Goal: Task Accomplishment & Management: Complete application form

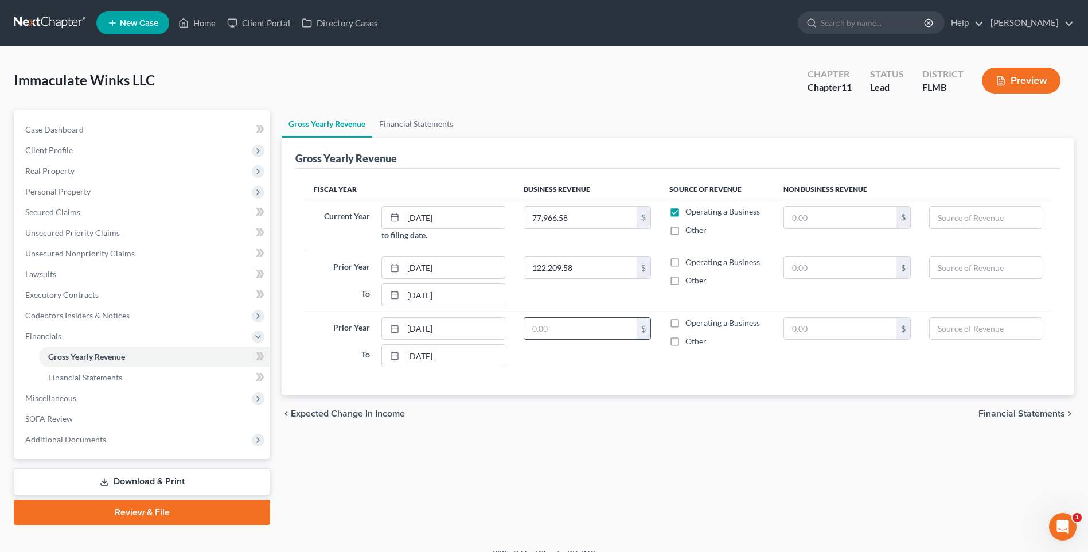
click at [551, 329] on input "text" at bounding box center [580, 329] width 112 height 22
click at [608, 328] on input "text" at bounding box center [580, 329] width 112 height 22
type input "165,034"
click at [38, 418] on span "SOFA Review" at bounding box center [49, 418] width 48 height 10
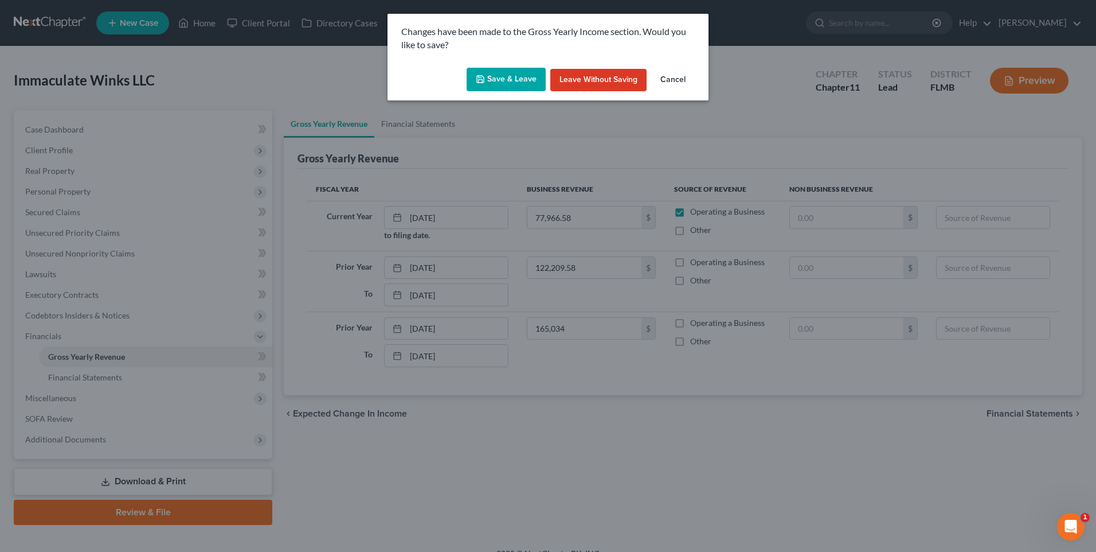
click at [499, 77] on button "Save & Leave" at bounding box center [506, 80] width 79 height 24
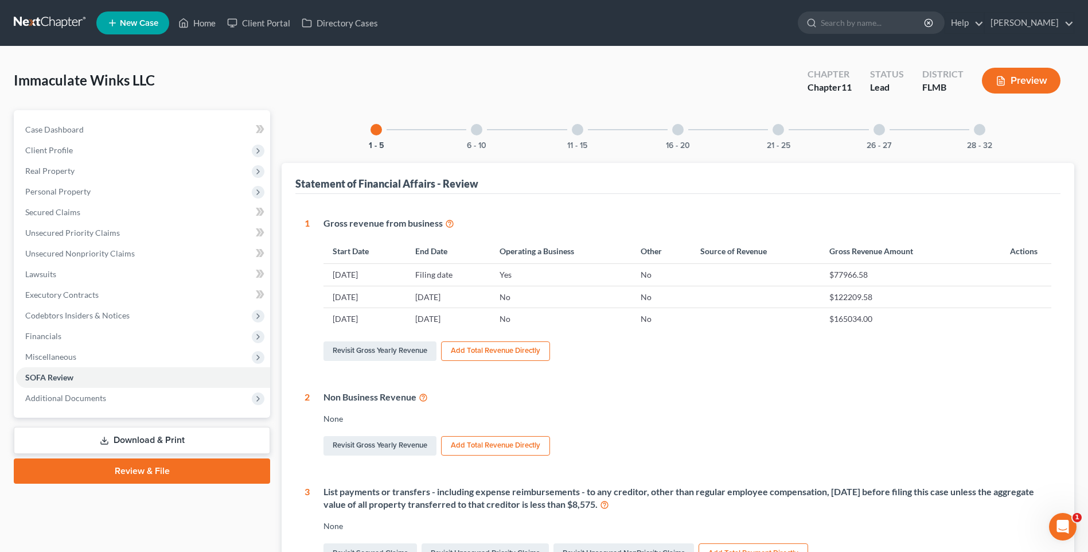
click at [472, 132] on div at bounding box center [476, 129] width 11 height 11
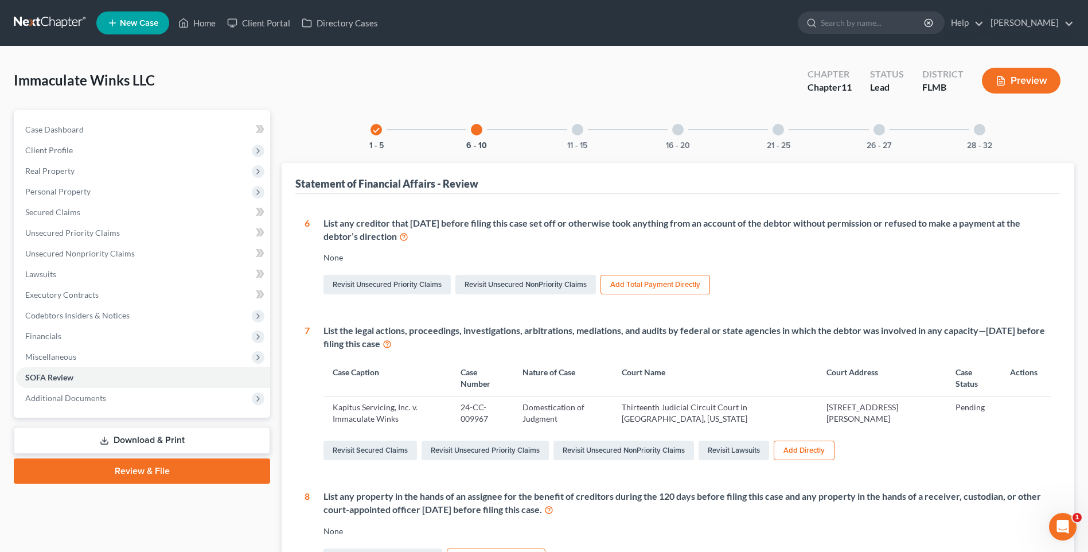
click at [579, 135] on div "11 - 15" at bounding box center [577, 129] width 39 height 39
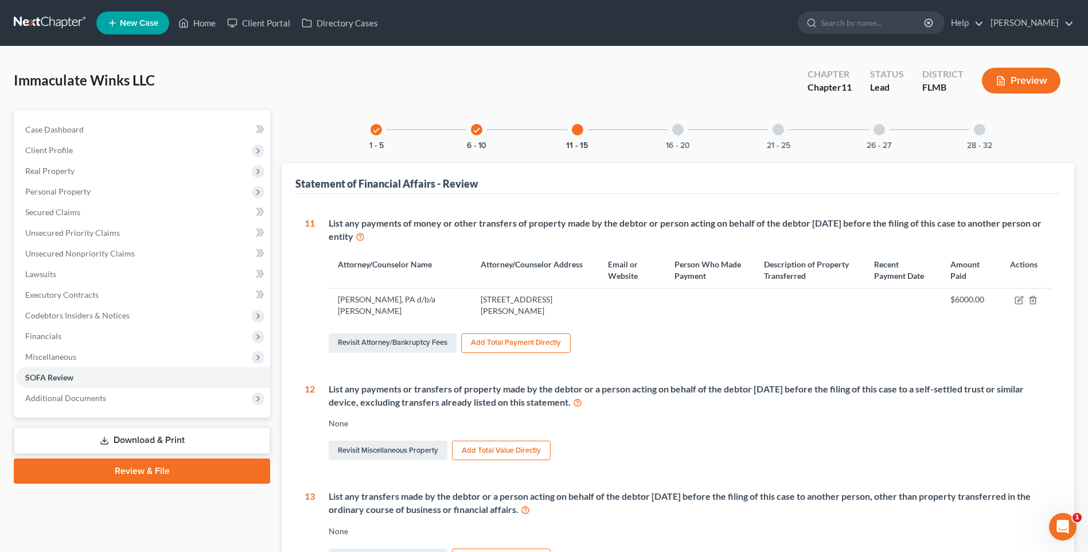
click at [680, 131] on div at bounding box center [677, 129] width 11 height 11
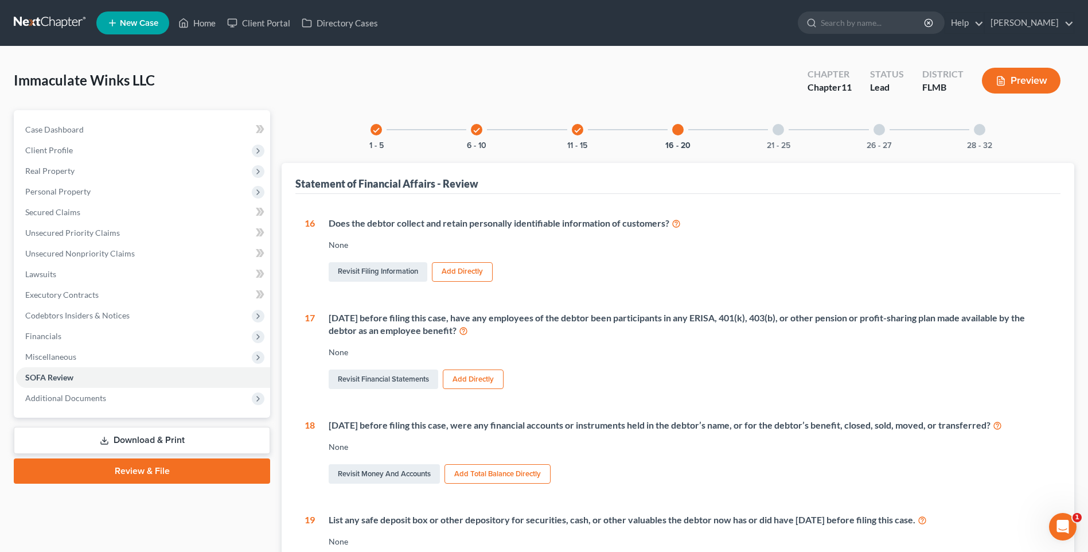
click at [776, 130] on div at bounding box center [777, 129] width 11 height 11
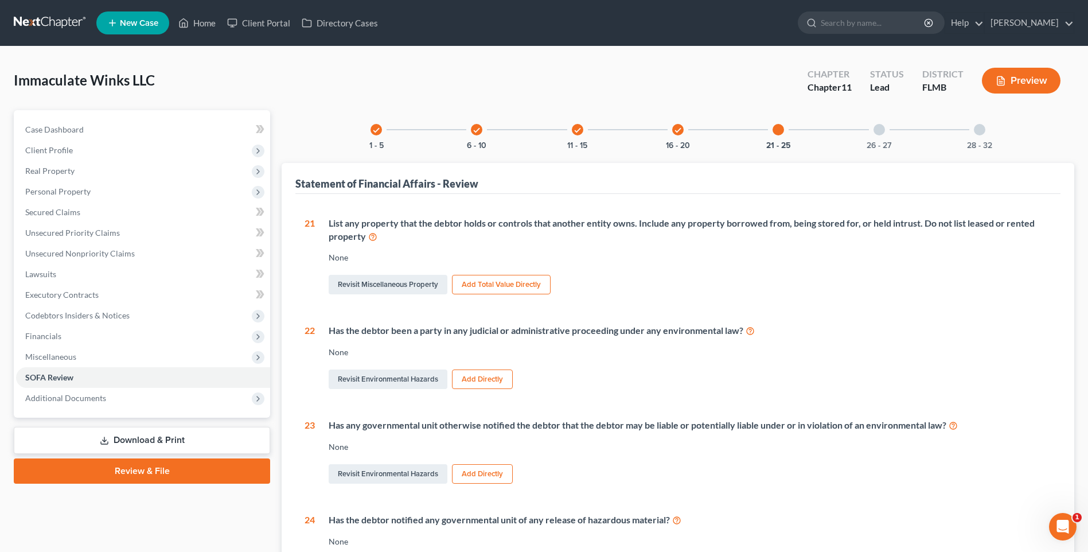
click at [880, 127] on div at bounding box center [878, 129] width 11 height 11
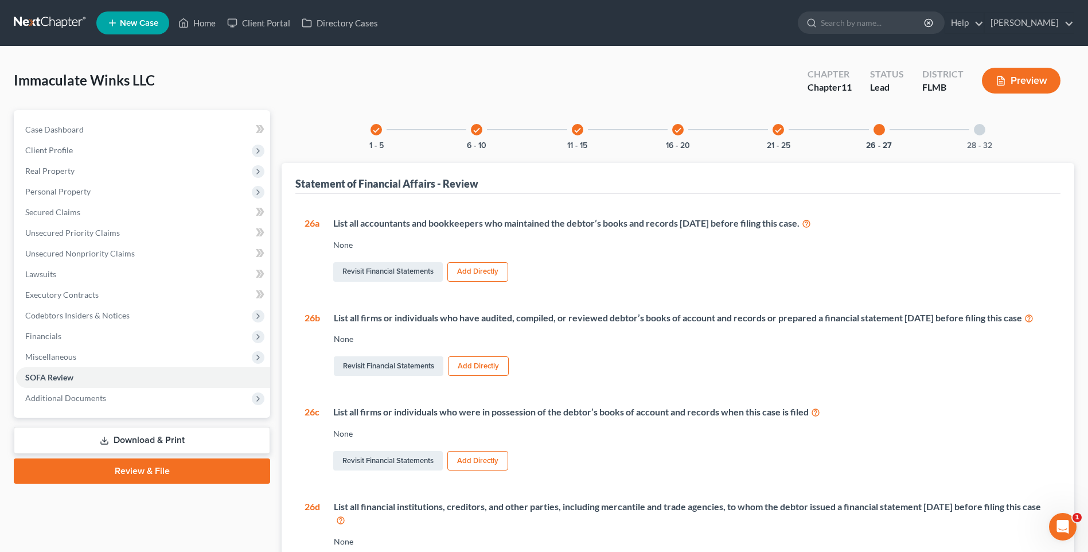
click at [475, 268] on button "Add Directly" at bounding box center [477, 271] width 61 height 19
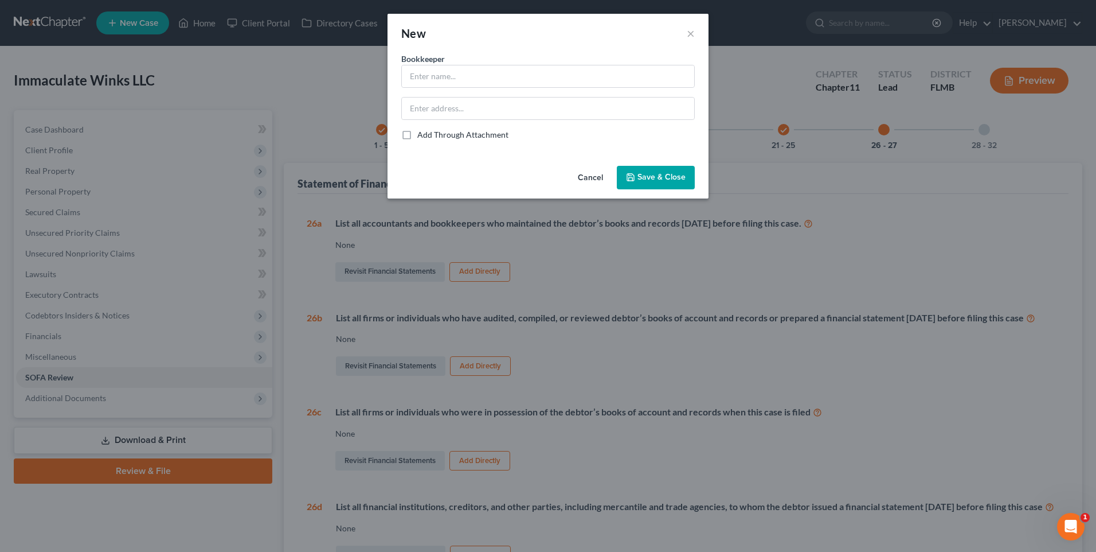
click at [442, 64] on label "Bookkeeper *" at bounding box center [423, 59] width 44 height 12
click at [514, 83] on input "text" at bounding box center [548, 76] width 292 height 22
type input "Darian Jackson"
click at [471, 114] on input "text" at bounding box center [548, 108] width 292 height 22
click at [458, 113] on input "text" at bounding box center [548, 108] width 292 height 22
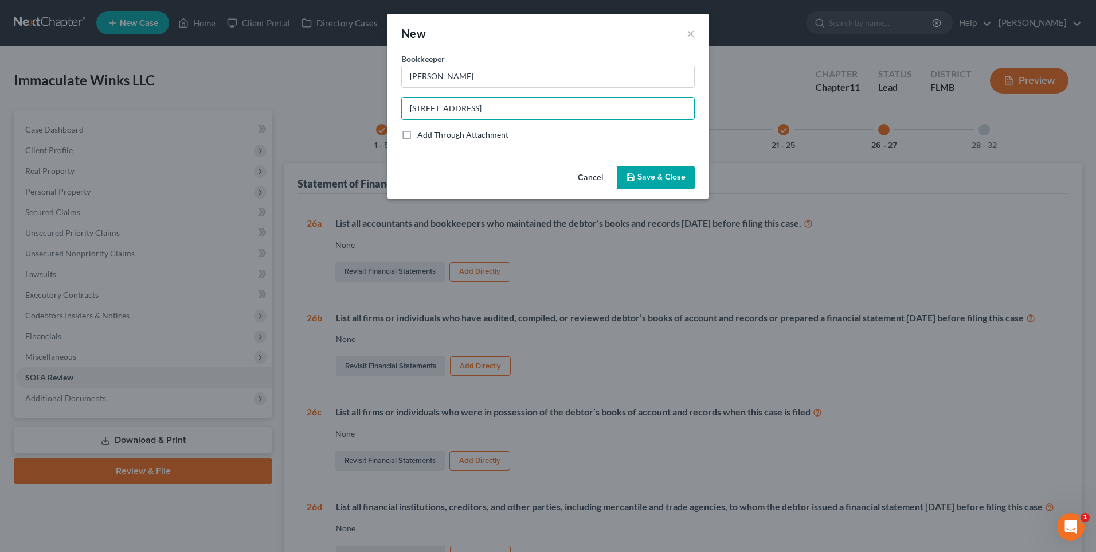
type input "20201 Still Wind Drive, Tampa, FL 33647"
click at [682, 186] on button "Save & Close" at bounding box center [656, 178] width 78 height 24
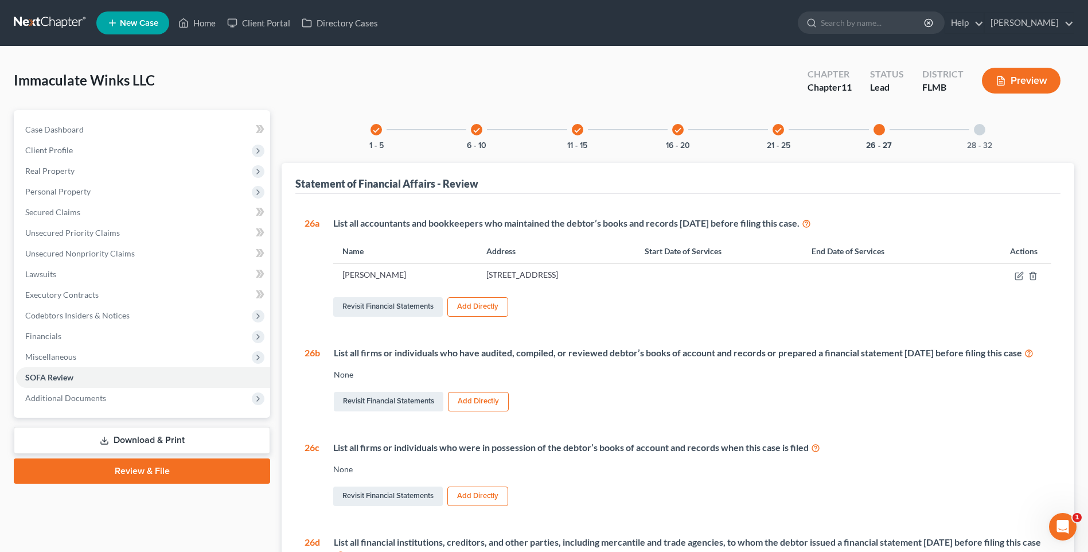
scroll to position [115, 0]
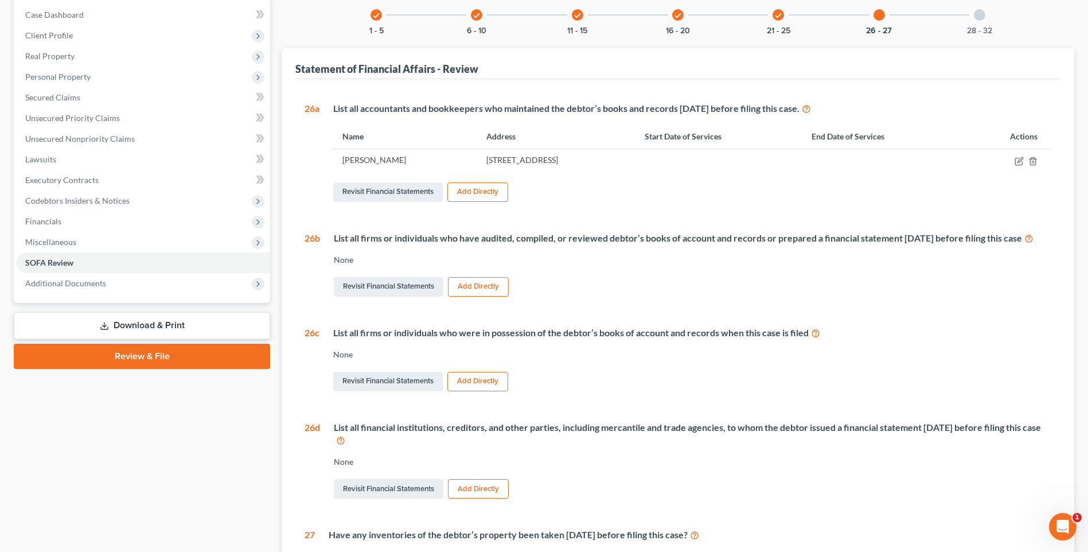
click at [481, 296] on button "Add Directly" at bounding box center [478, 286] width 61 height 19
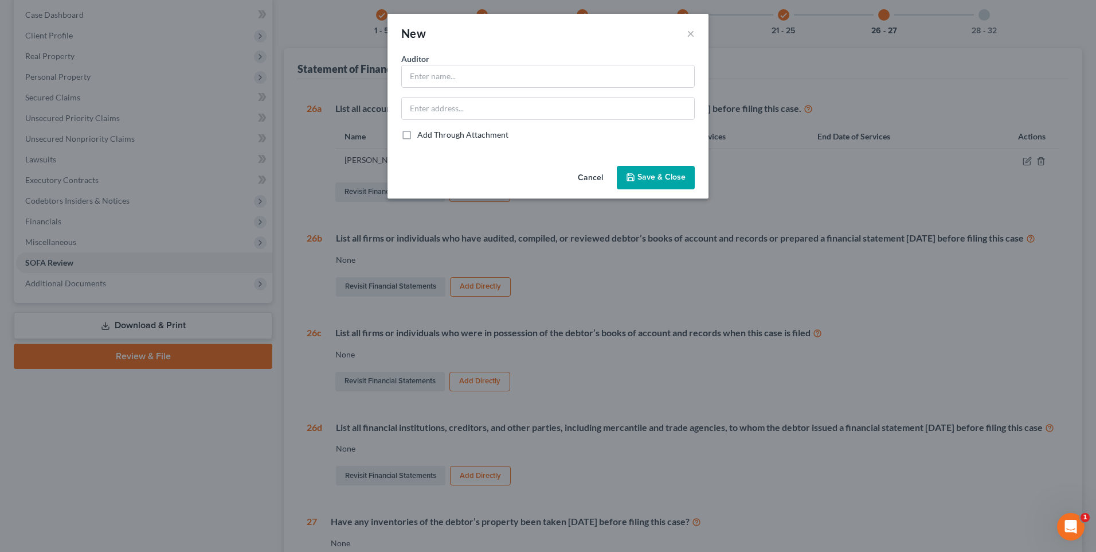
click at [456, 64] on div "Auditor *" at bounding box center [548, 70] width 294 height 35
click at [456, 71] on input "text" at bounding box center [548, 76] width 292 height 22
type input "Darian Jackson"
type input "20201 Still Wind Drive, Tampa, FL 33647"
click at [657, 171] on button "Save & Close" at bounding box center [656, 178] width 78 height 24
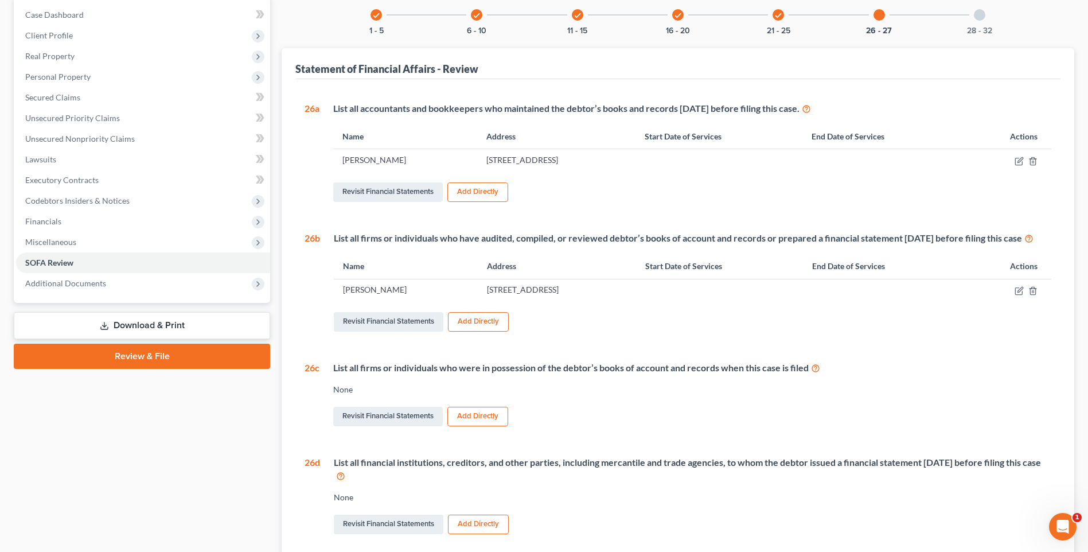
scroll to position [229, 0]
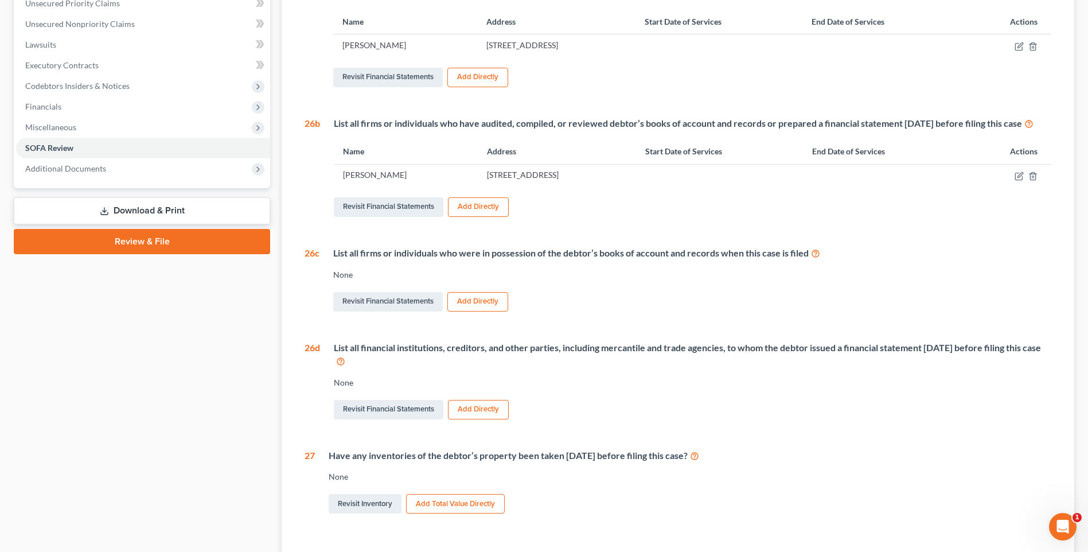
click at [484, 311] on button "Add Directly" at bounding box center [477, 301] width 61 height 19
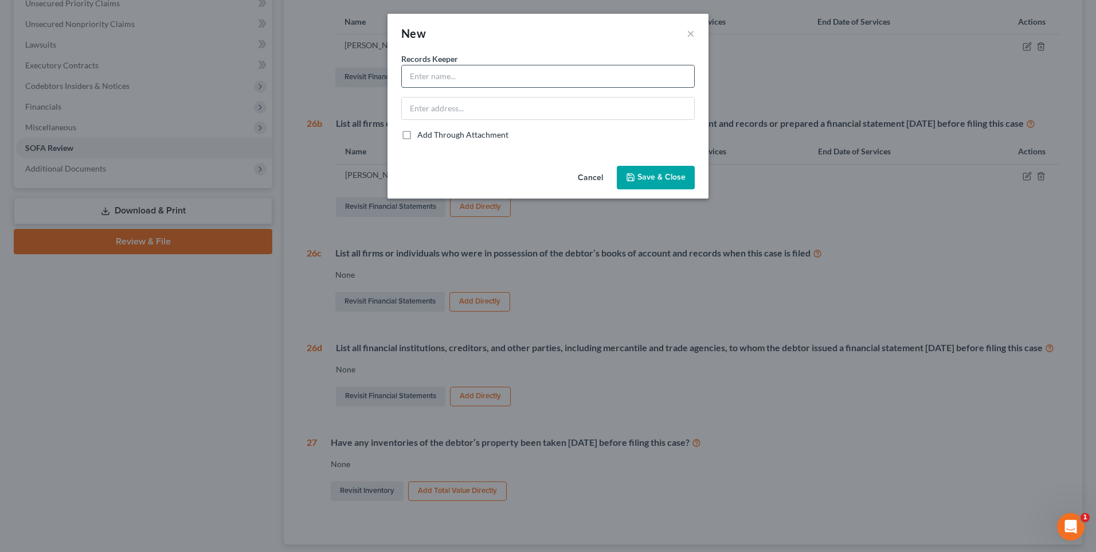
click at [555, 70] on input "text" at bounding box center [548, 76] width 292 height 22
type input "Darian Jackson"
type input "20201 Still Wind Drive, Tampa, FL 33647"
click at [648, 181] on span "Save & Close" at bounding box center [662, 178] width 48 height 10
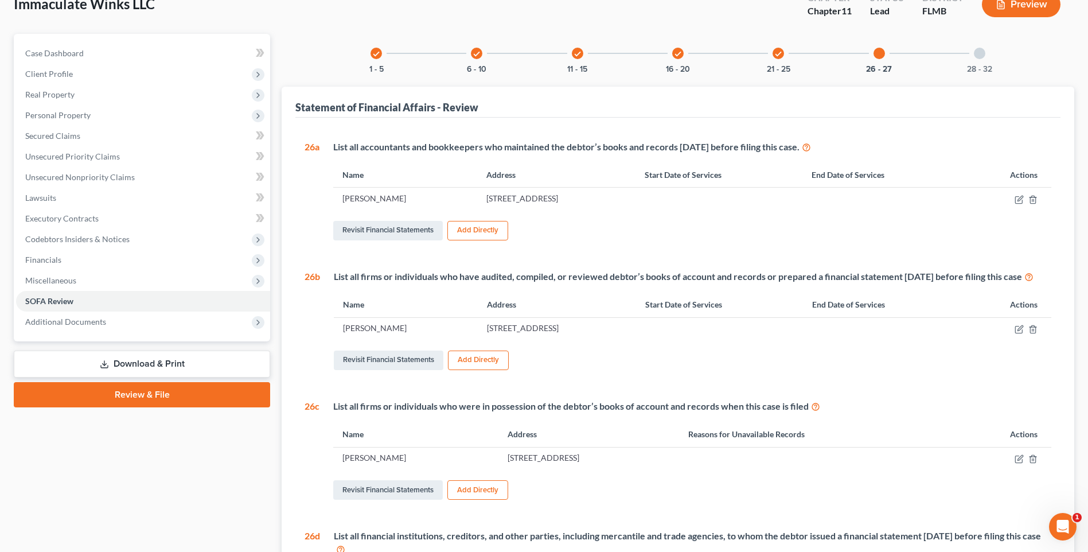
scroll to position [0, 0]
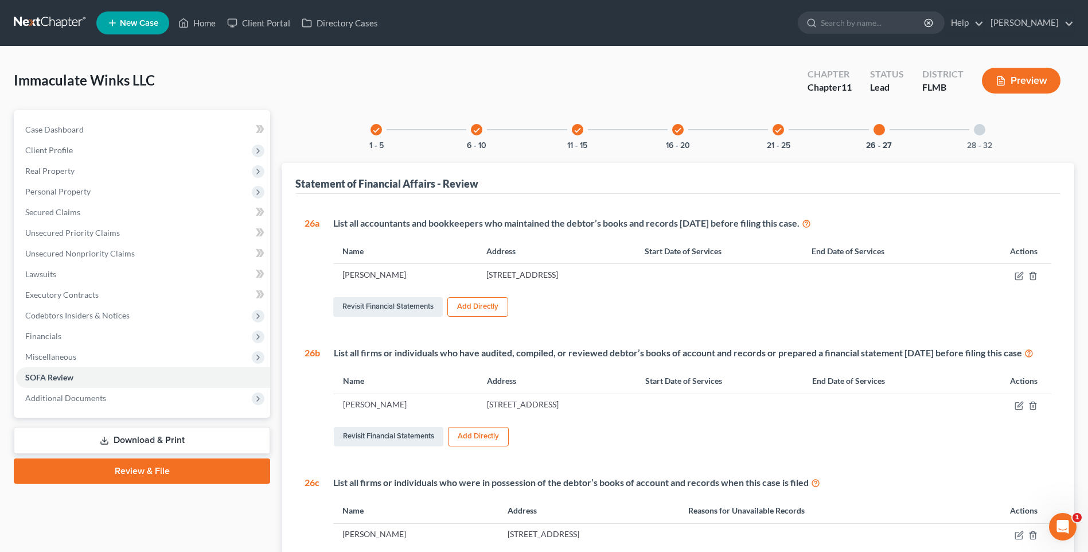
click at [977, 132] on div at bounding box center [979, 129] width 11 height 11
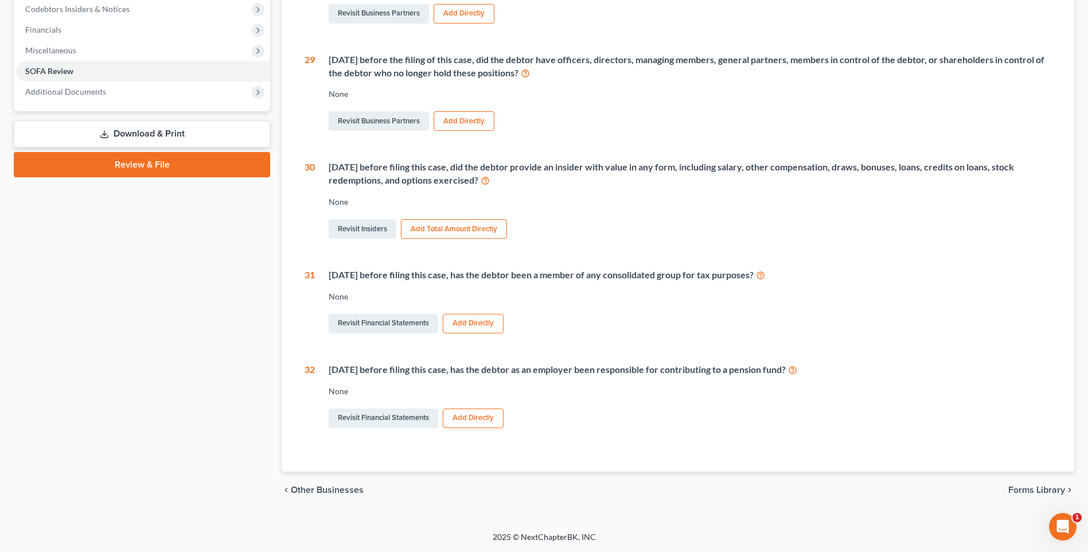
scroll to position [192, 0]
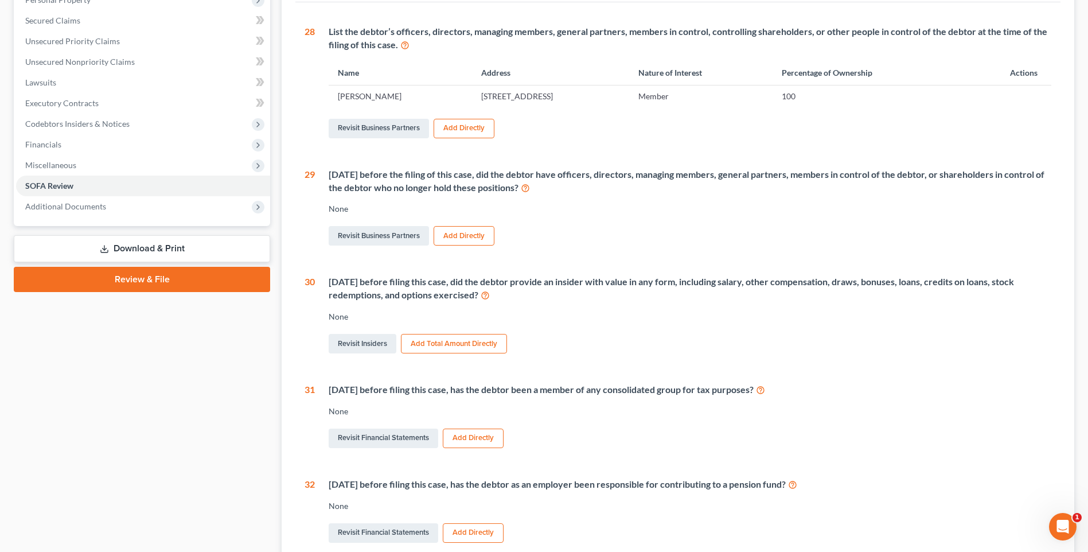
click at [435, 344] on button "Add Total Amount Directly" at bounding box center [454, 343] width 106 height 19
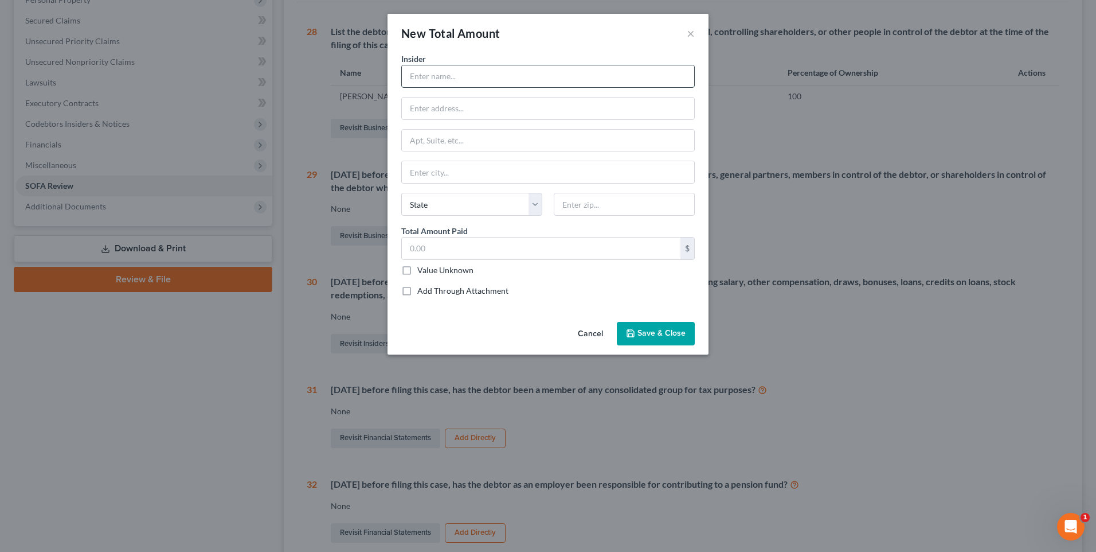
click at [559, 85] on input "text" at bounding box center [548, 76] width 292 height 22
type input "Darian Jackson"
type input "20201 Still Wind Drive, Tampa, FL 33647"
click at [433, 170] on input "text" at bounding box center [548, 172] width 292 height 22
type input "Tampa"
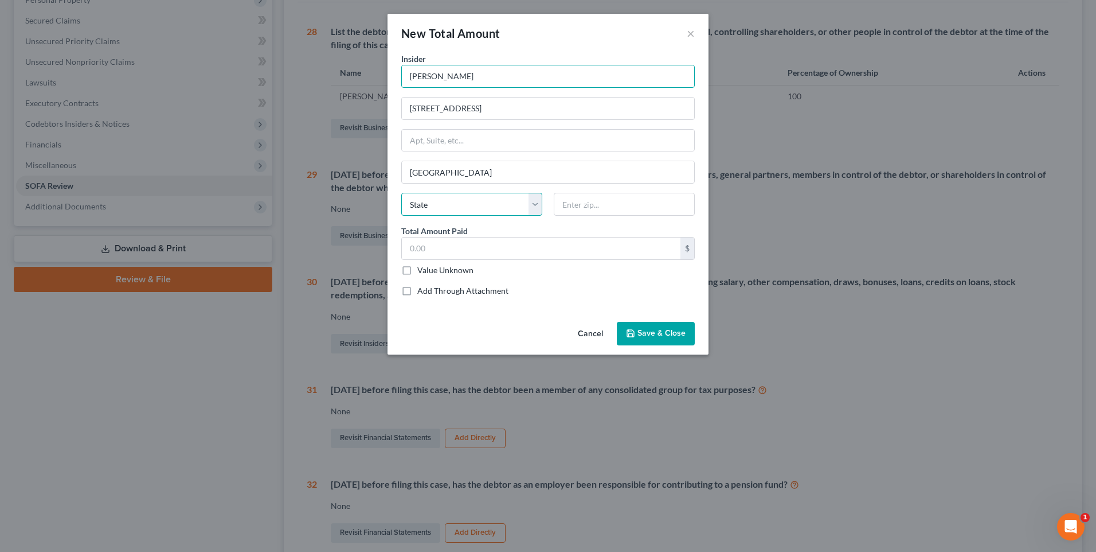
select select "9"
type input "33647"
click at [611, 110] on input "20201 Still Wind Drive, Tampa, FL 33647" at bounding box center [548, 108] width 292 height 22
type input "20201 Still Wind Drive"
click at [646, 334] on span "Save & Close" at bounding box center [662, 334] width 48 height 10
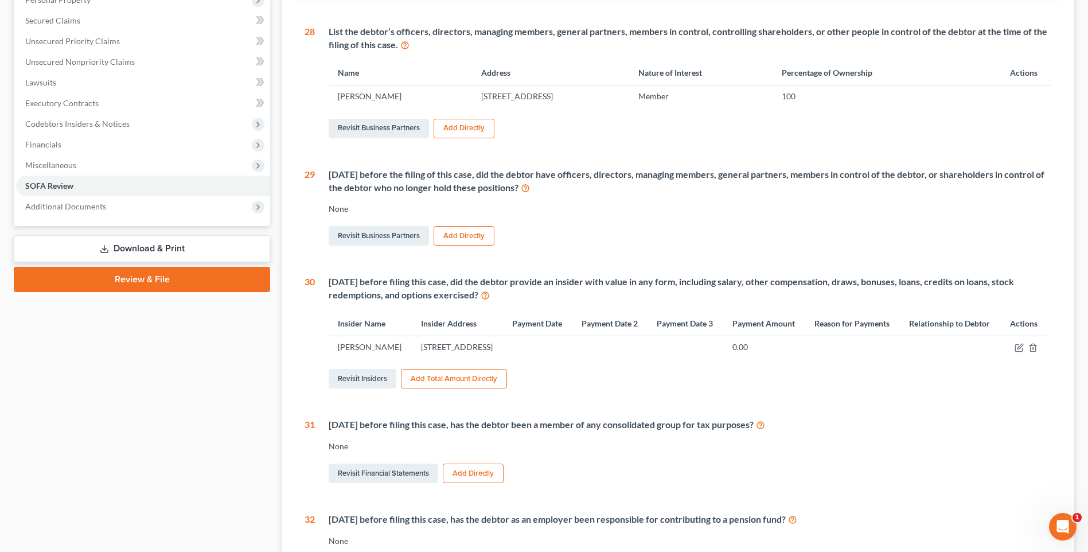
scroll to position [364, 0]
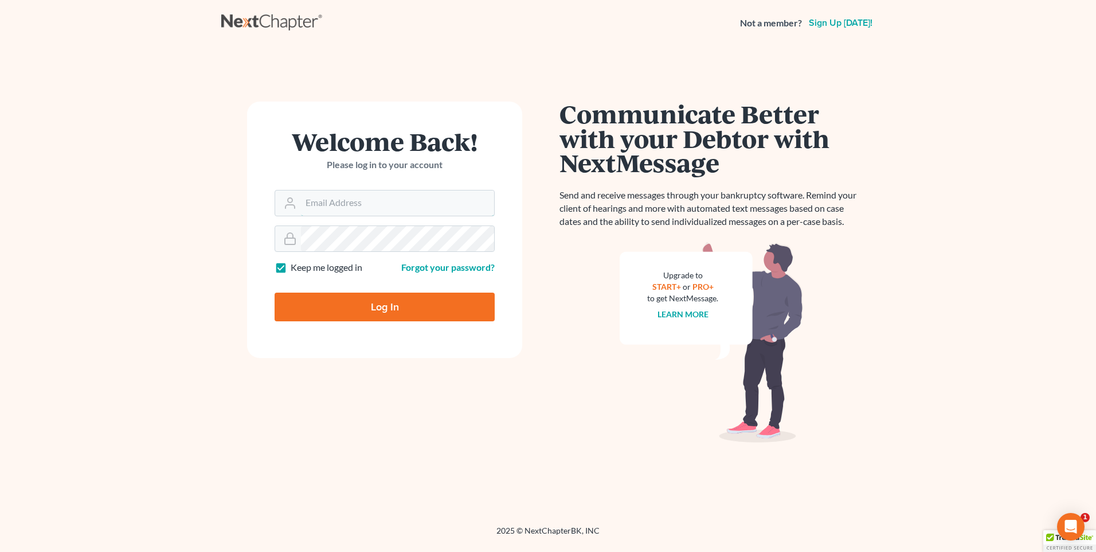
type input "[PERSON_NAME][EMAIL_ADDRESS][DOMAIN_NAME]"
click at [338, 298] on input "Log In" at bounding box center [385, 306] width 220 height 29
type input "Thinking..."
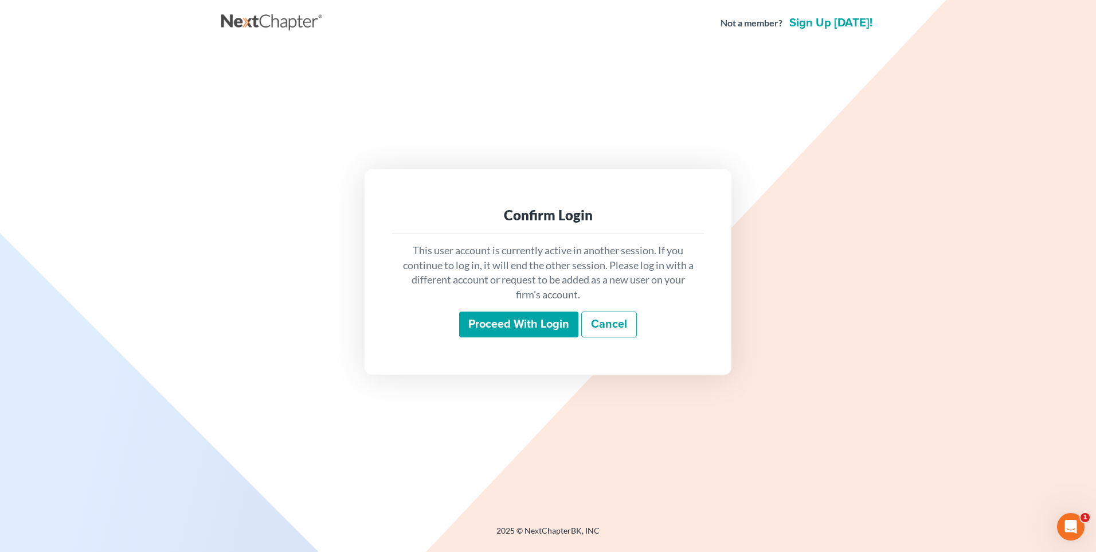
click at [490, 324] on input "Proceed with login" at bounding box center [518, 324] width 119 height 26
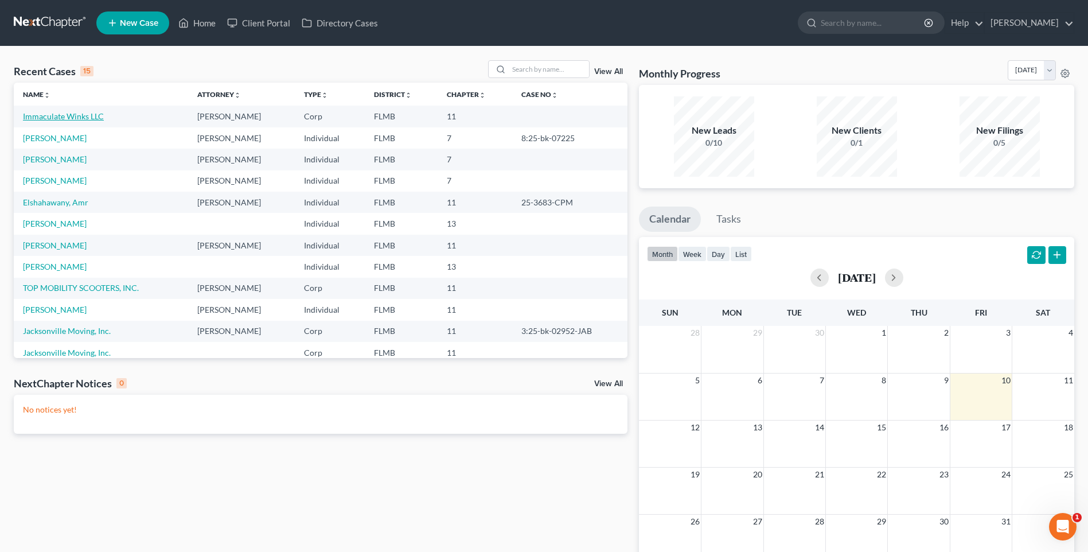
click at [57, 119] on link "Immaculate Winks LLC" at bounding box center [63, 116] width 81 height 10
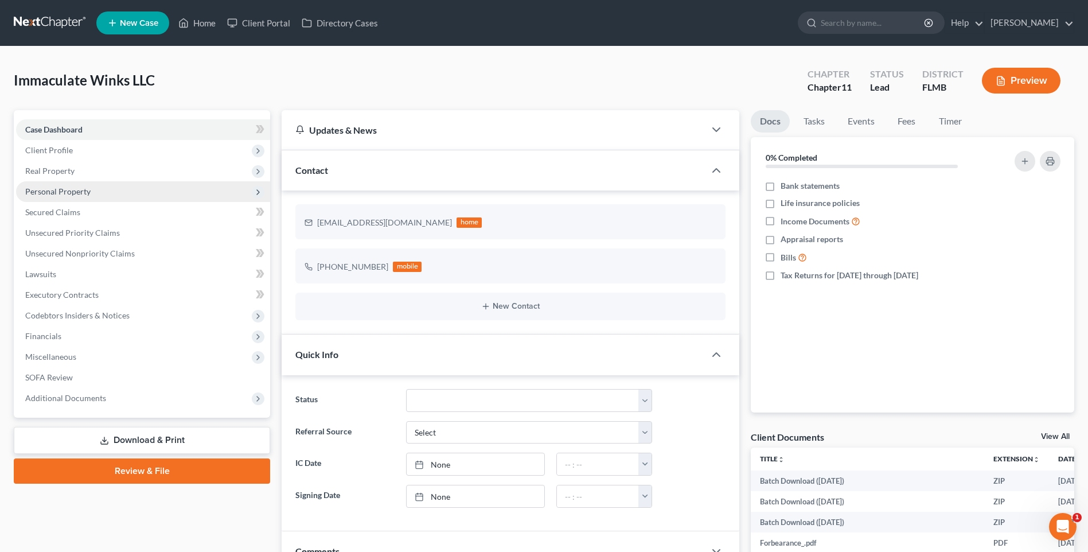
click at [52, 183] on span "Personal Property" at bounding box center [143, 191] width 254 height 21
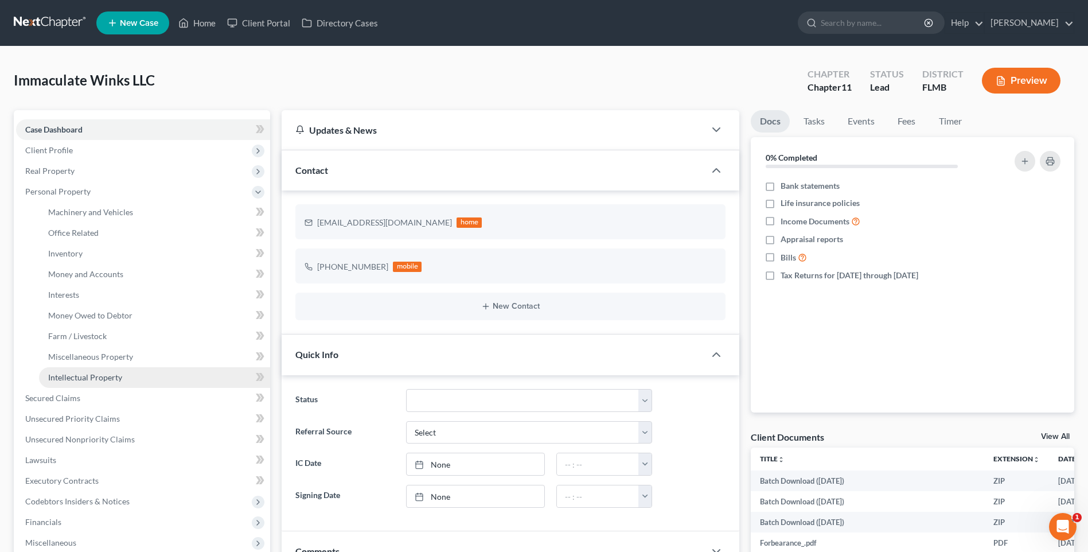
click at [79, 371] on link "Intellectual Property" at bounding box center [154, 377] width 231 height 21
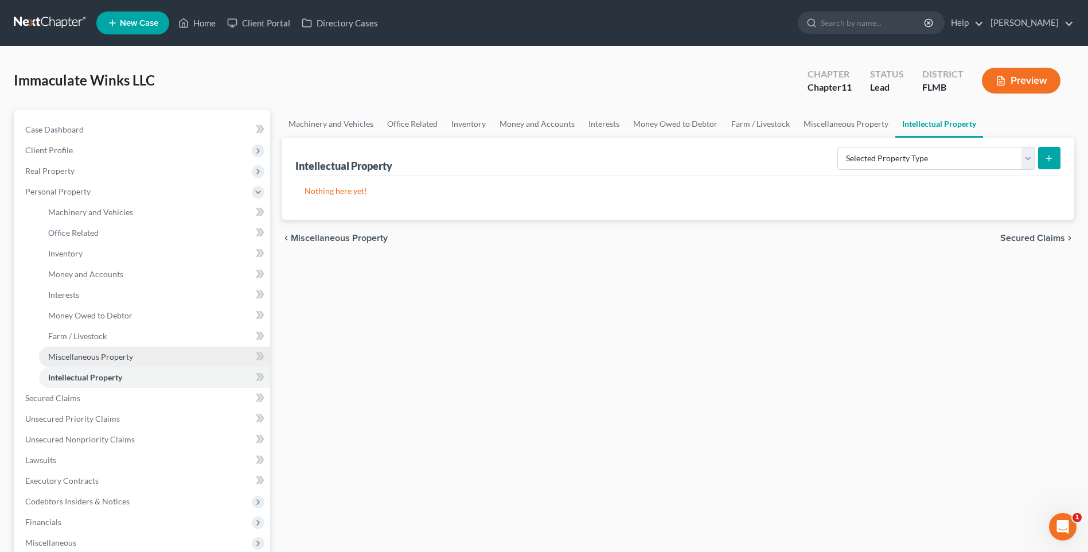
click at [85, 353] on span "Miscellaneous Property" at bounding box center [90, 357] width 85 height 10
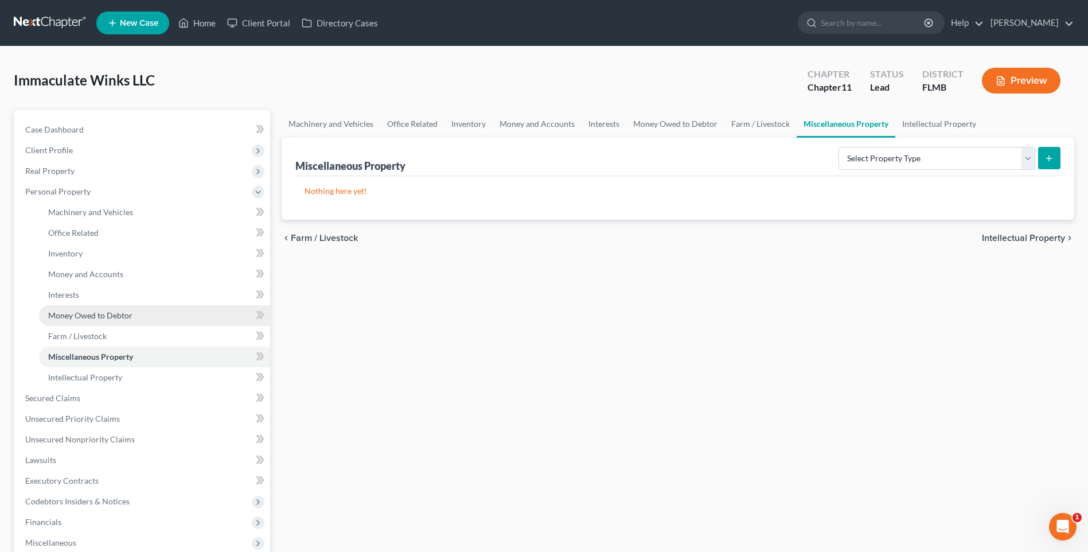
click at [82, 315] on span "Money Owed to Debtor" at bounding box center [90, 315] width 84 height 10
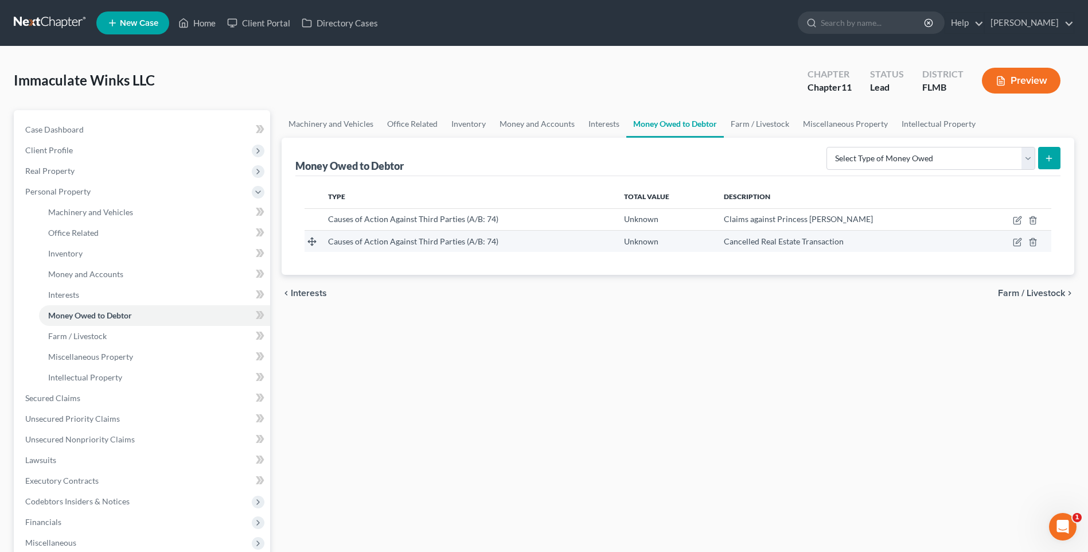
click at [417, 233] on td "Causes of Action Against Third Parties (A/B: 74)" at bounding box center [466, 241] width 295 height 22
click at [1017, 243] on icon "button" at bounding box center [1017, 241] width 9 height 9
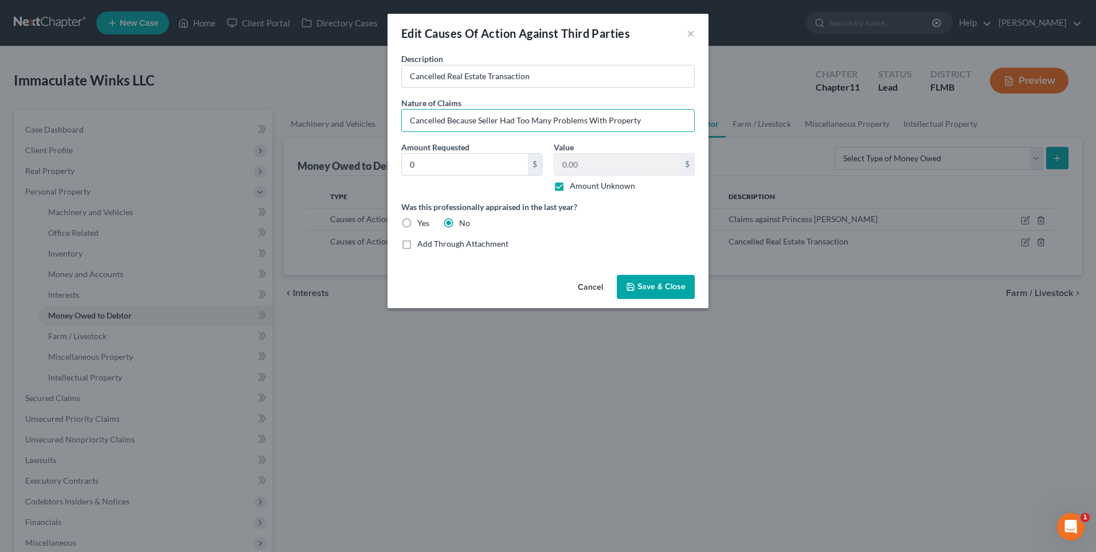
drag, startPoint x: 649, startPoint y: 118, endPoint x: 359, endPoint y: 125, distance: 290.3
click at [359, 125] on div "Edit Causes Of Action Against Third Parties × Description * Cancelled Real Esta…" at bounding box center [548, 276] width 1096 height 552
click at [685, 33] on div "Edit Causes Of Action Against Third Parties ×" at bounding box center [548, 33] width 321 height 39
click at [588, 290] on button "Cancel" at bounding box center [591, 287] width 44 height 23
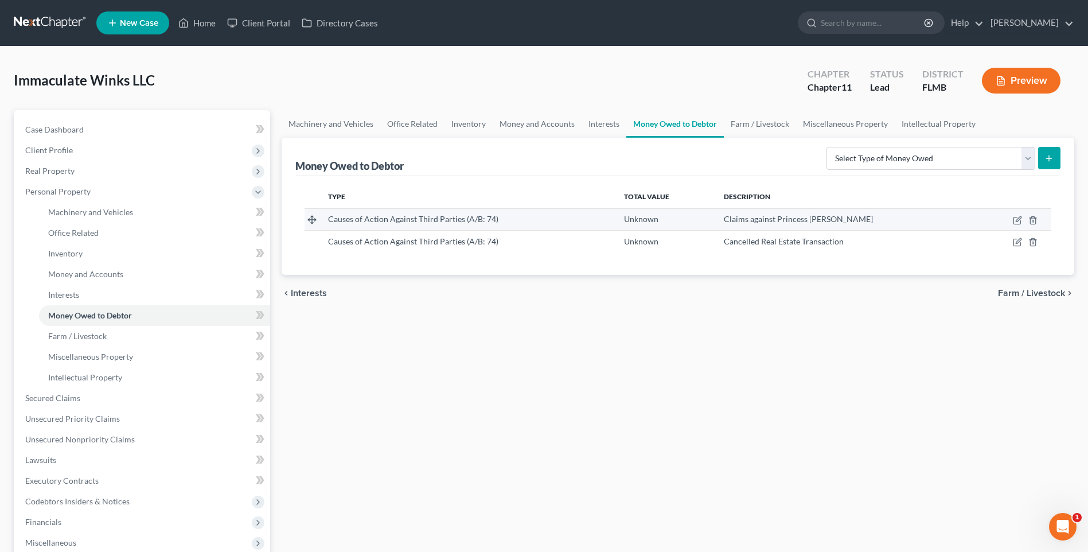
click at [810, 219] on span "Claims against Princess [PERSON_NAME]" at bounding box center [798, 219] width 149 height 10
click at [1013, 221] on td at bounding box center [1014, 219] width 75 height 22
click at [1016, 224] on icon "button" at bounding box center [1016, 220] width 7 height 7
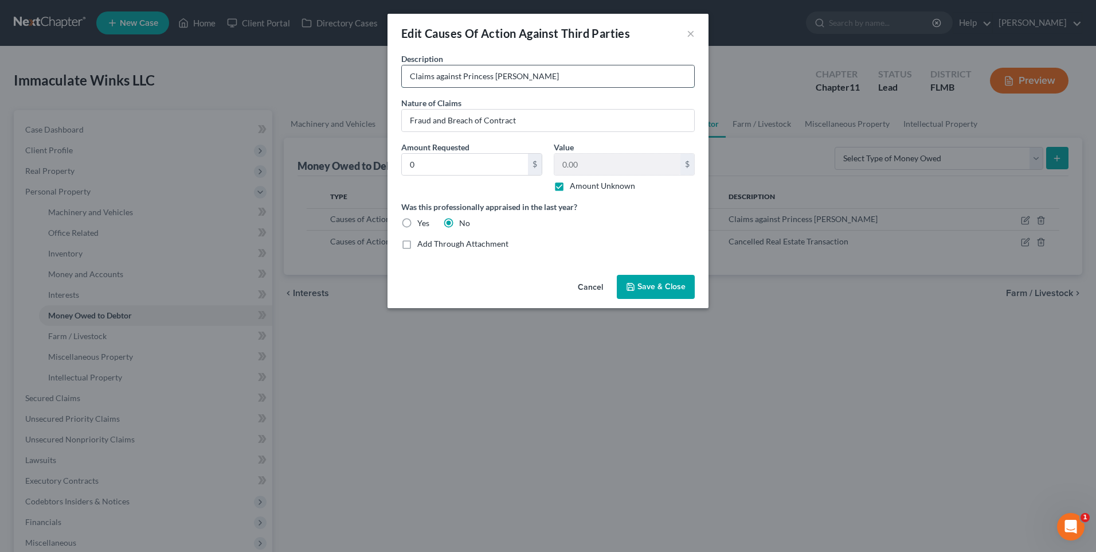
click at [557, 80] on input "Claims against Princess [PERSON_NAME]" at bounding box center [548, 76] width 292 height 22
drag, startPoint x: 530, startPoint y: 121, endPoint x: 319, endPoint y: 135, distance: 211.5
click at [319, 135] on div "Edit Causes Of Action Against Third Parties × Description * Claims against Prin…" at bounding box center [548, 276] width 1096 height 552
click at [625, 130] on input "Fraud and Breach of Contract" at bounding box center [548, 121] width 292 height 22
paste input "Cancelled Because Seller Had Too Many Problems With Property"
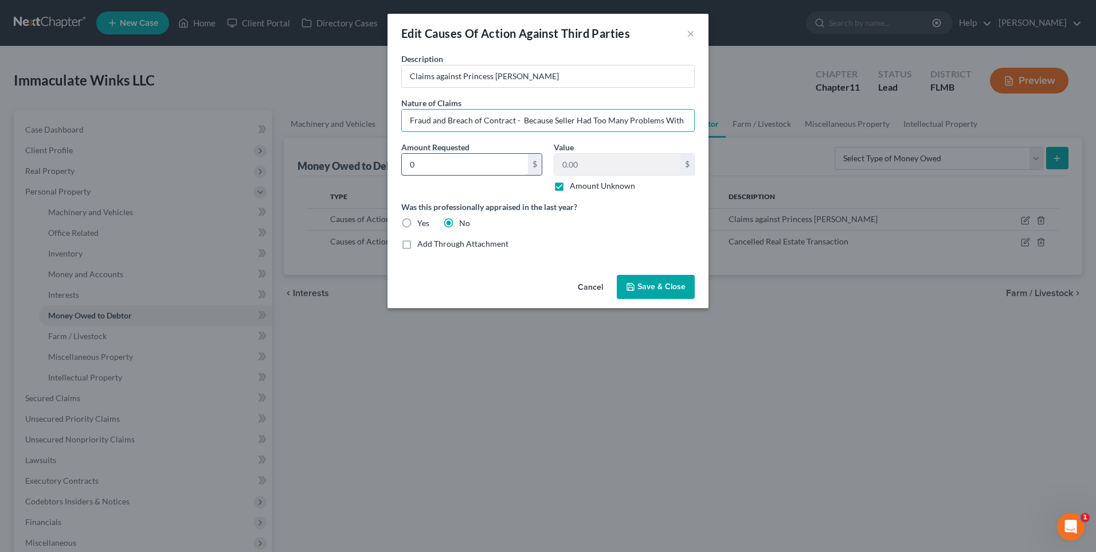
type input "Fraud and Breach of Contract - Because Seller Had Too Many Problems With Proper…"
click at [448, 157] on input "0" at bounding box center [465, 165] width 126 height 22
type input "15,000"
click at [603, 176] on div "0.00 $ Amount Unknown" at bounding box center [624, 172] width 141 height 39
click at [570, 186] on label "Amount Unknown" at bounding box center [602, 185] width 65 height 11
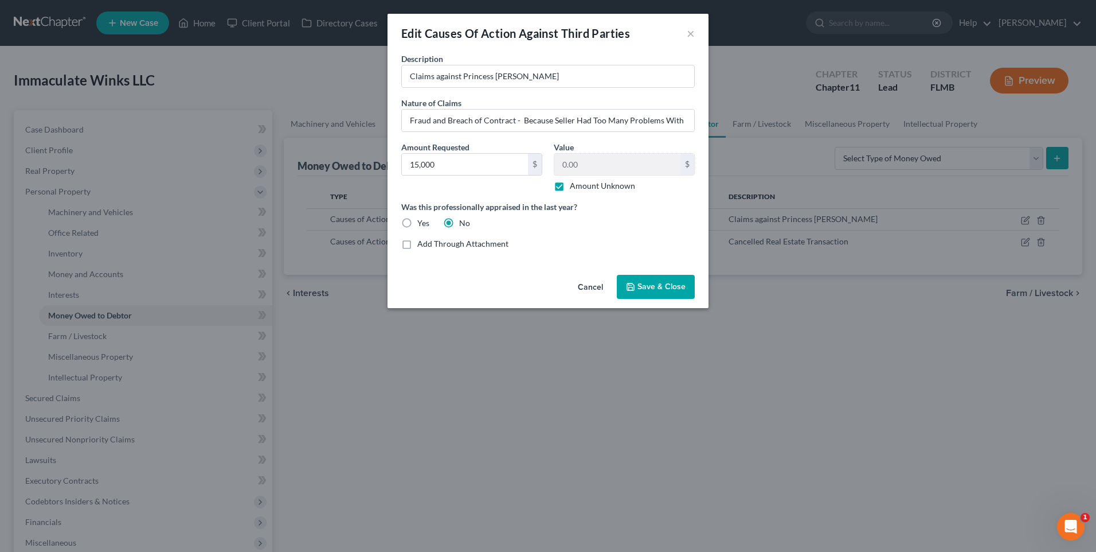
click at [575, 186] on input "Amount Unknown" at bounding box center [578, 183] width 7 height 7
checkbox input "false"
click at [580, 160] on input "0.00" at bounding box center [618, 165] width 126 height 22
type input "15,000"
click at [572, 73] on input "Claims against Princess [PERSON_NAME]" at bounding box center [548, 76] width 292 height 22
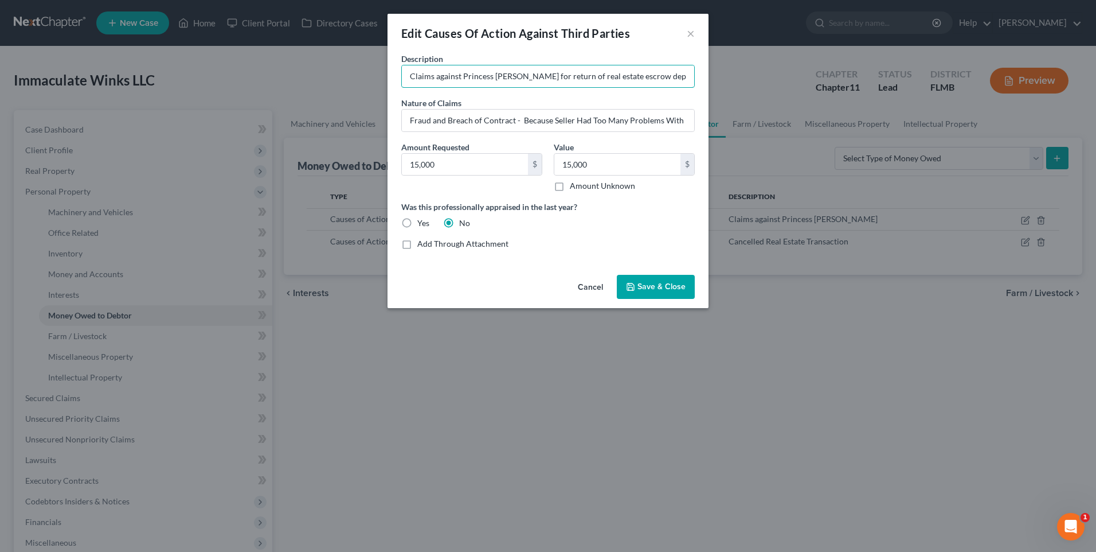
type input "Claims against Princess [PERSON_NAME] for return of real estate escrow deposit"
click at [669, 295] on button "Save & Close" at bounding box center [656, 287] width 78 height 24
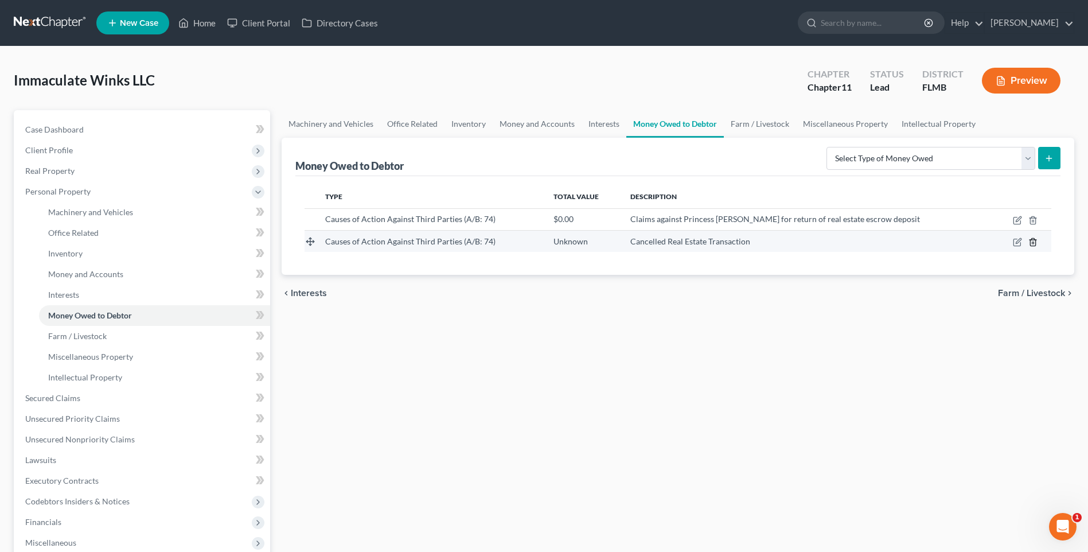
click at [1035, 239] on icon "button" at bounding box center [1032, 241] width 5 height 7
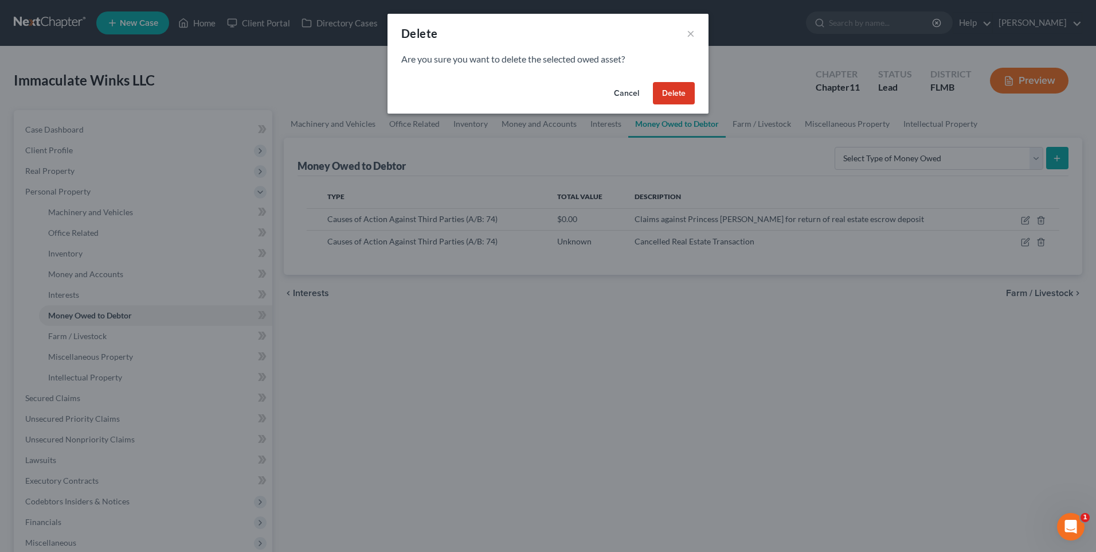
click at [675, 97] on button "Delete" at bounding box center [674, 93] width 42 height 23
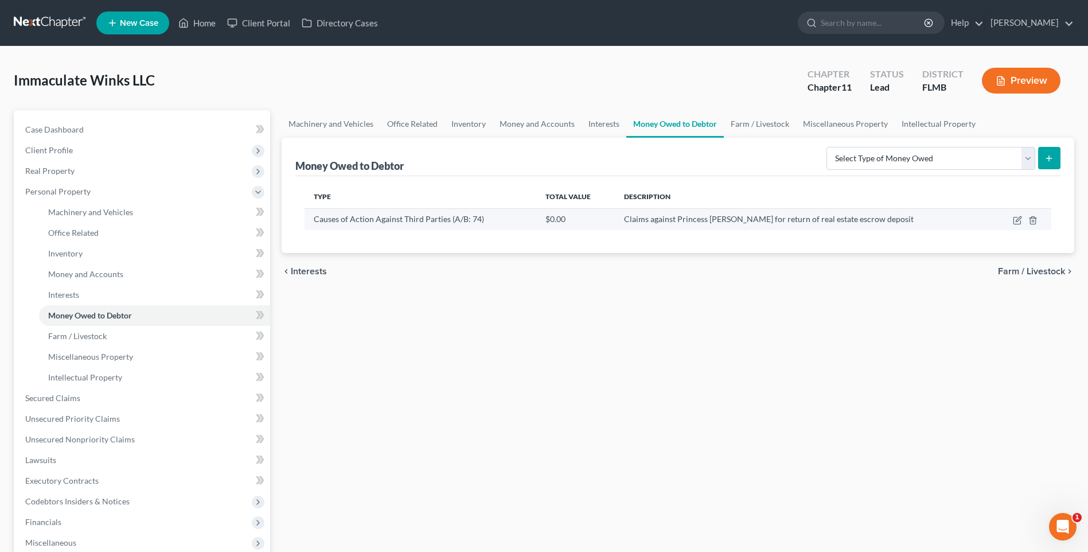
click at [507, 212] on td "Causes of Action Against Third Parties (A/B: 74)" at bounding box center [421, 219] width 232 height 22
click at [1016, 225] on td at bounding box center [1022, 219] width 58 height 22
click at [1019, 217] on icon "button" at bounding box center [1017, 220] width 9 height 9
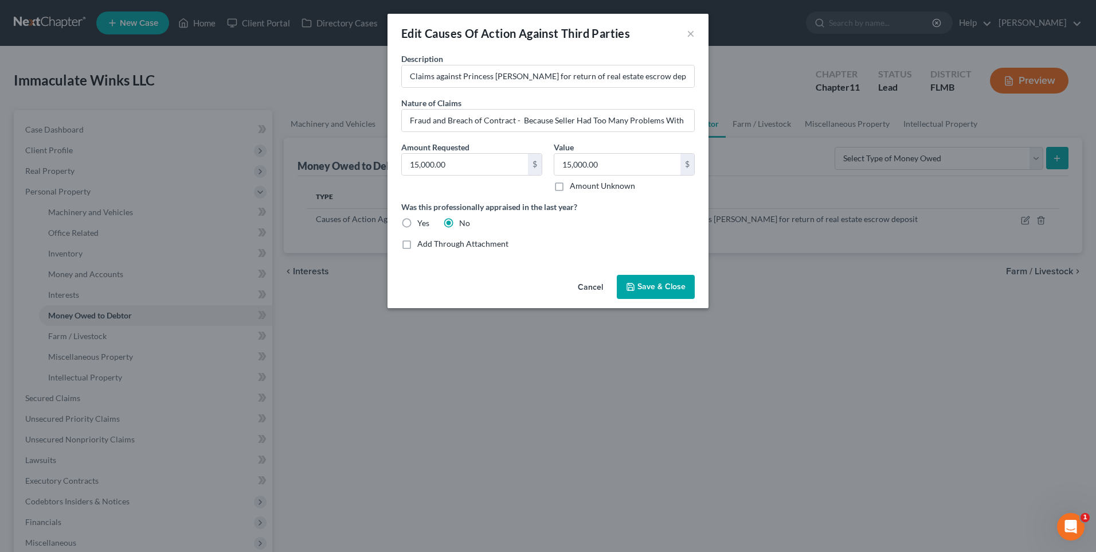
click at [660, 294] on button "Save & Close" at bounding box center [656, 287] width 78 height 24
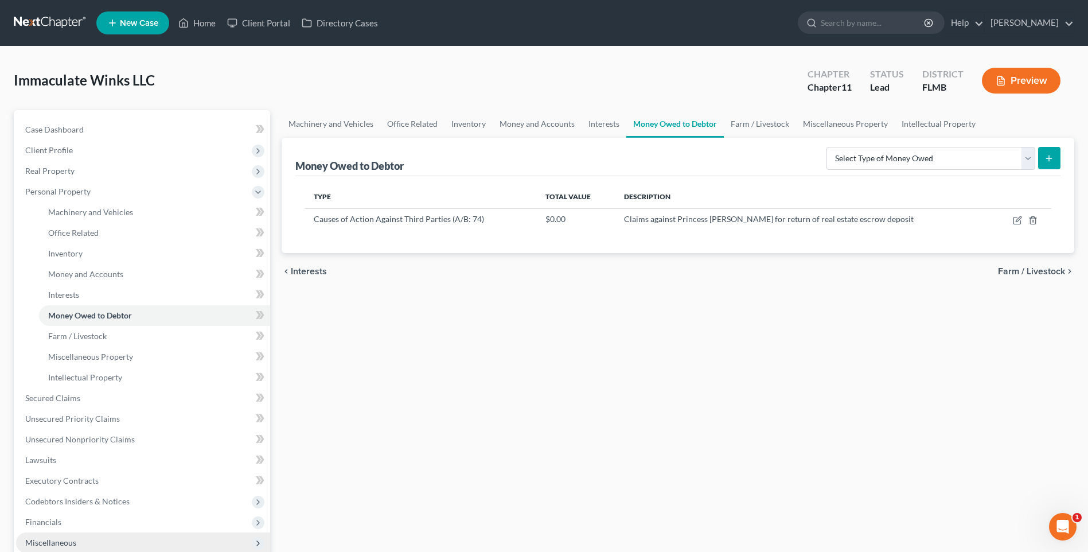
scroll to position [161, 0]
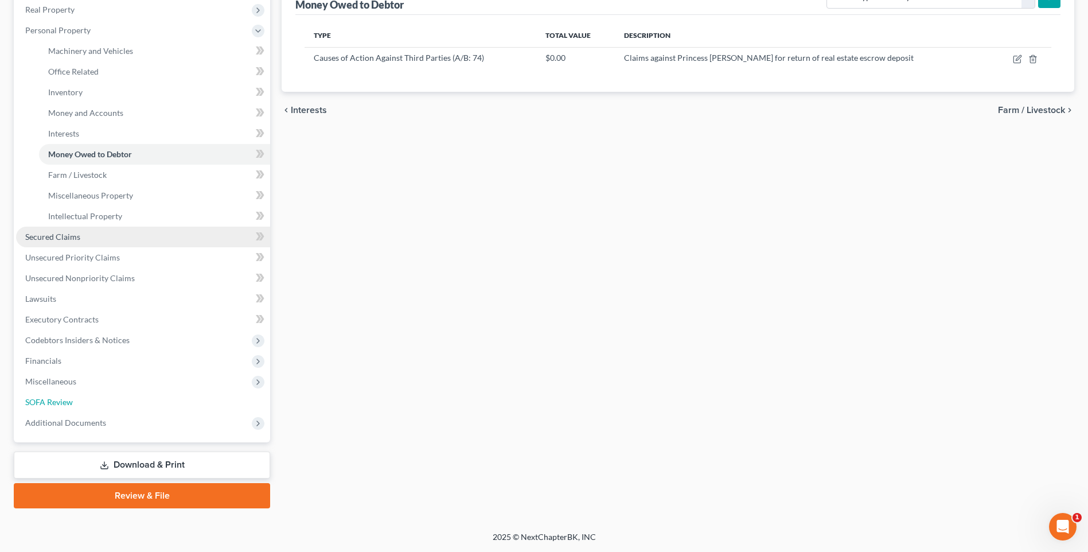
click at [117, 403] on link "SOFA Review" at bounding box center [143, 402] width 254 height 21
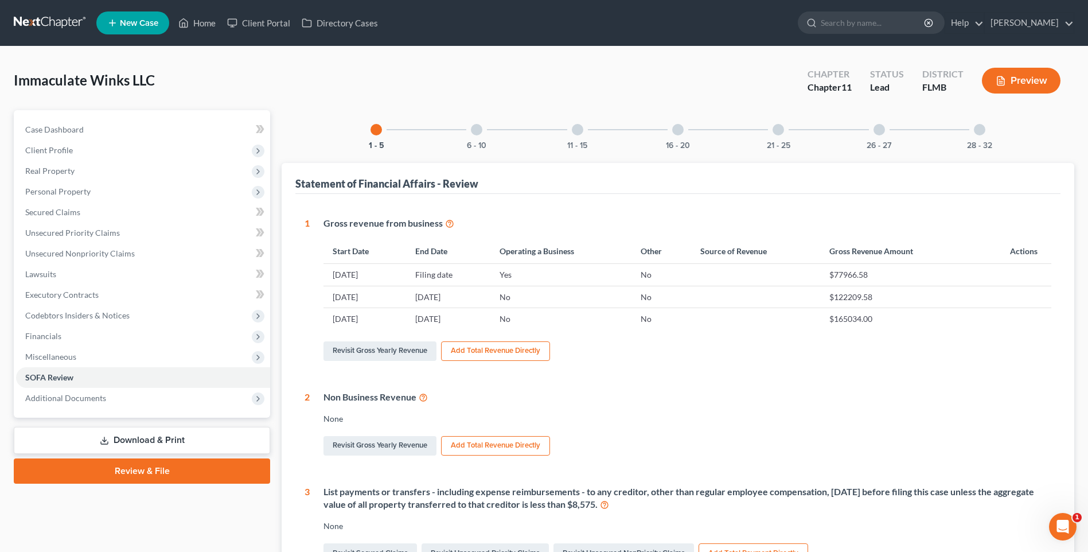
scroll to position [115, 0]
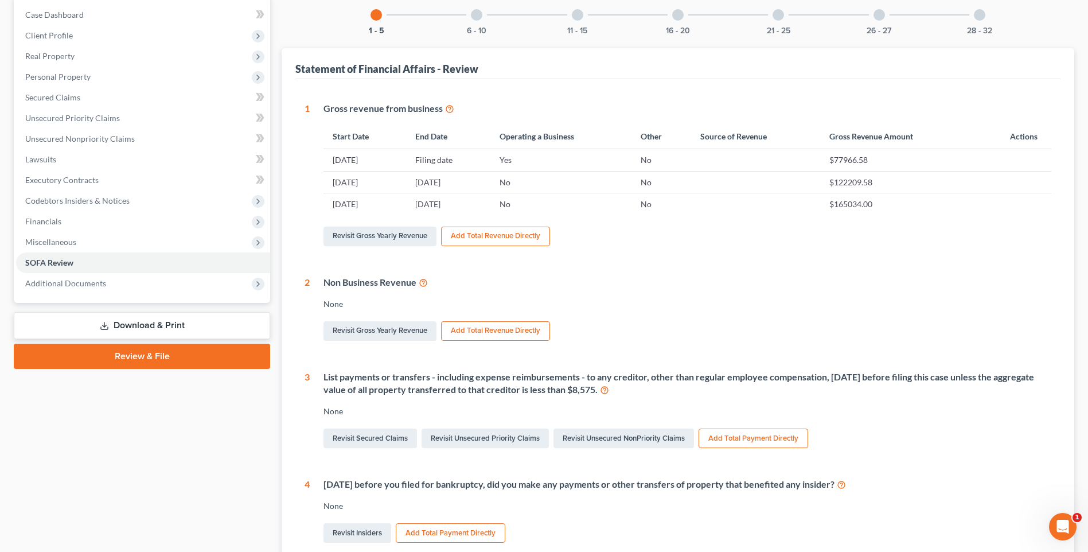
click at [579, 12] on div at bounding box center [577, 14] width 11 height 11
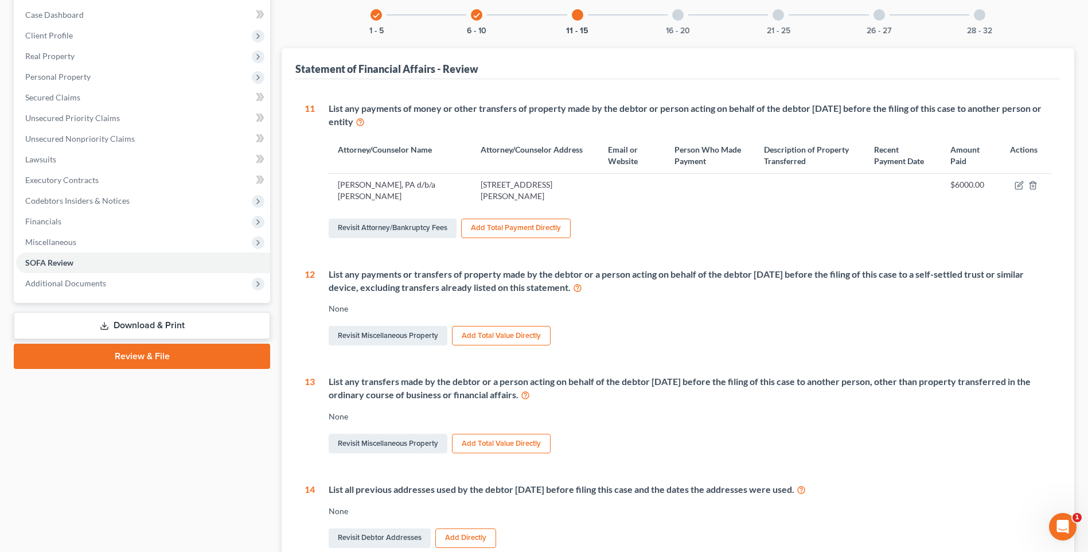
click at [676, 10] on div at bounding box center [677, 14] width 11 height 11
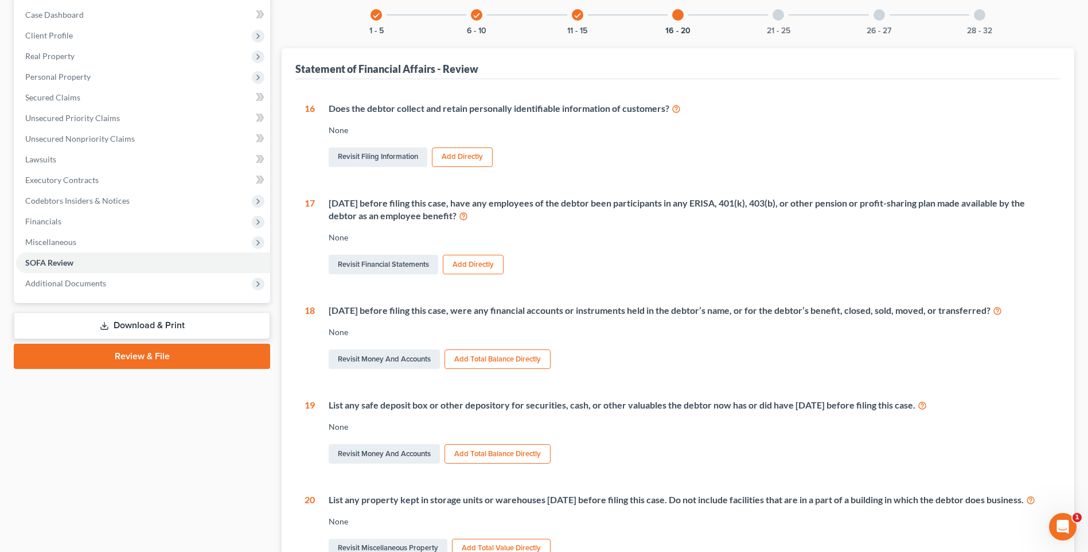
click at [471, 18] on div "check 6 - 10" at bounding box center [476, 14] width 39 height 39
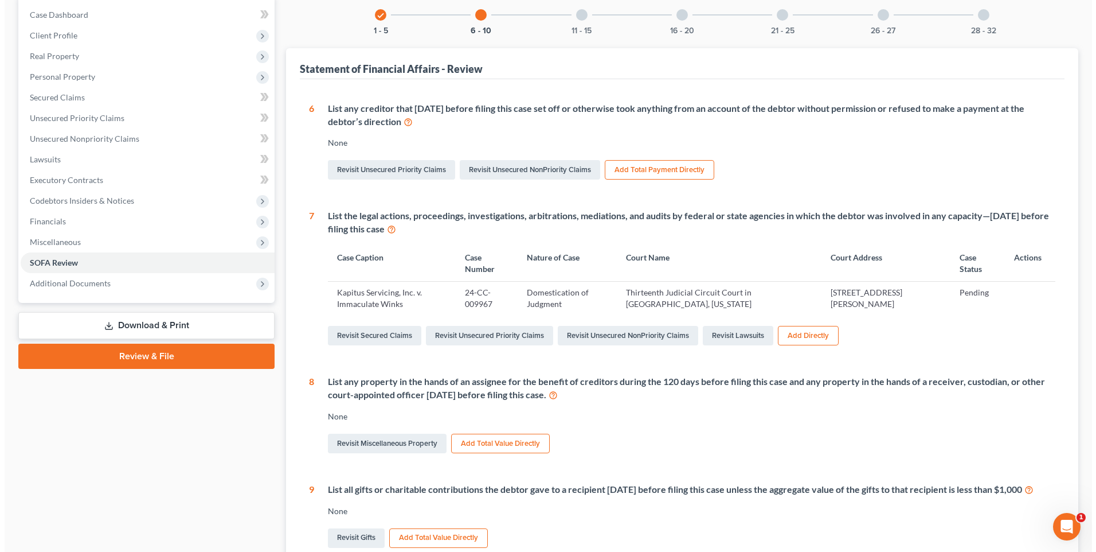
scroll to position [287, 0]
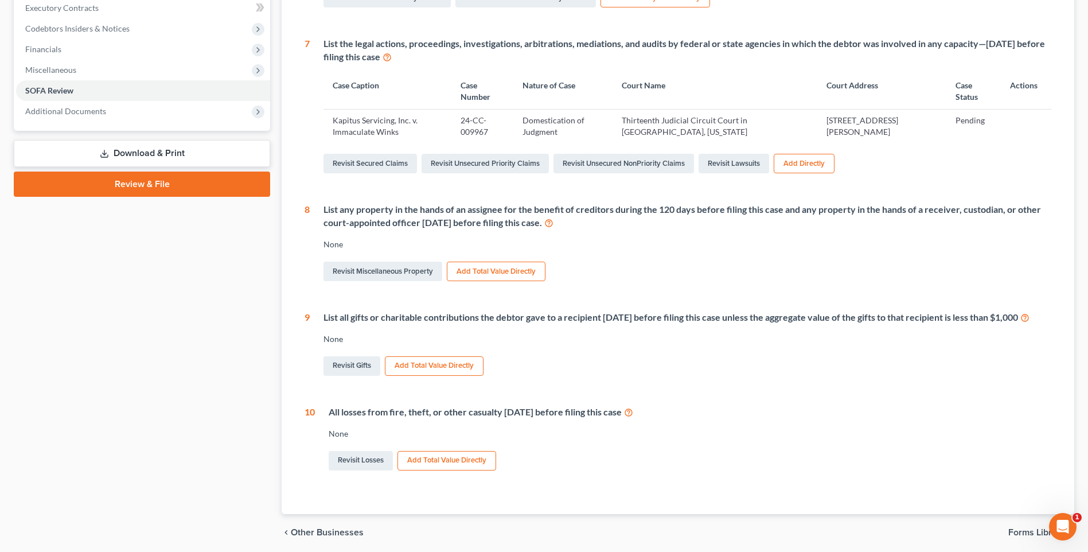
click at [460, 470] on button "Add Total Value Directly" at bounding box center [446, 460] width 99 height 19
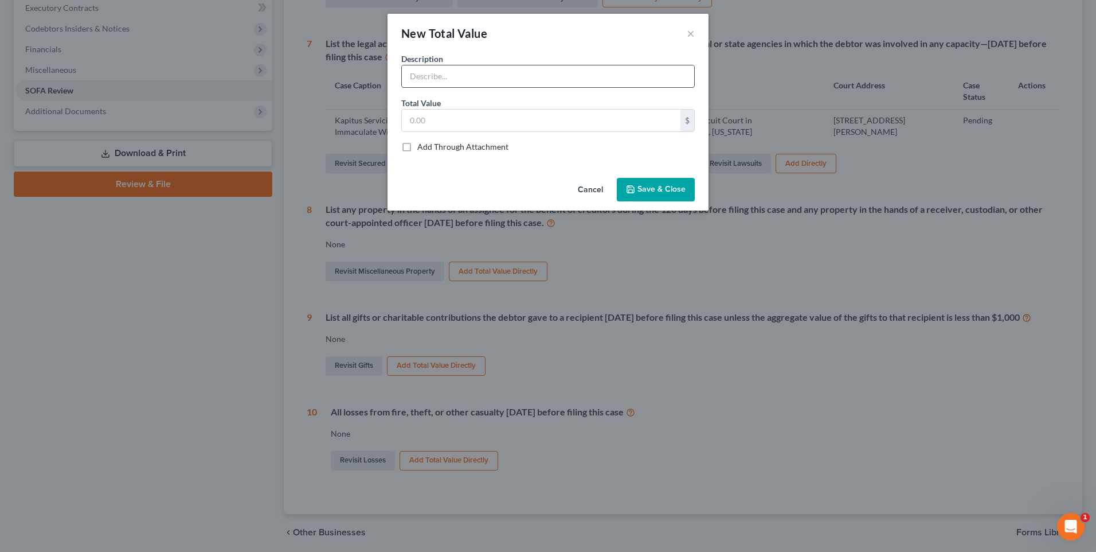
click at [455, 77] on input "text" at bounding box center [548, 76] width 292 height 22
click at [560, 76] on input "Money being held in escrow for pro" at bounding box center [548, 76] width 292 height 22
type input "Money being held in escrow for purchase of property - Due to the amount of issu…"
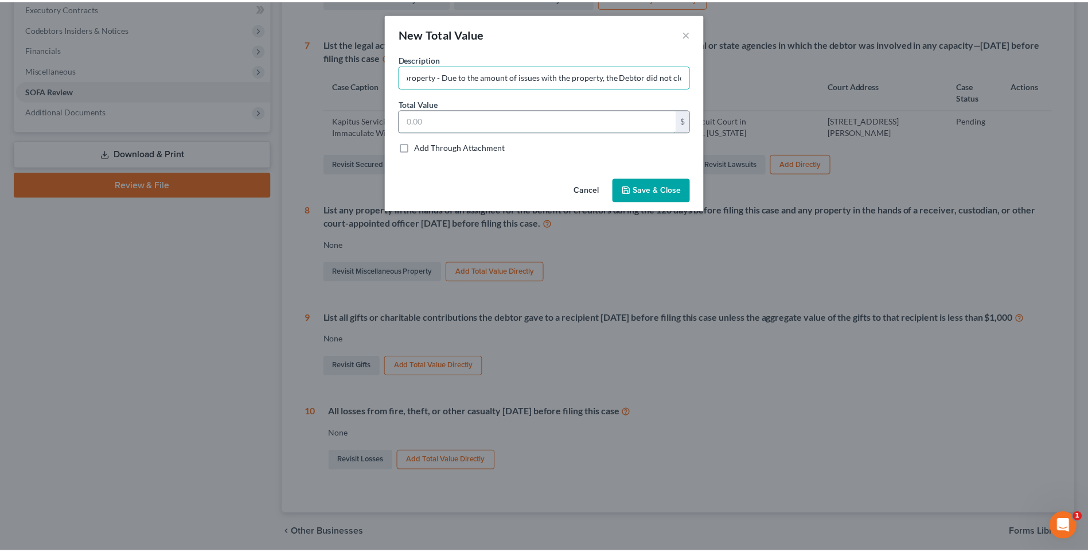
scroll to position [0, 0]
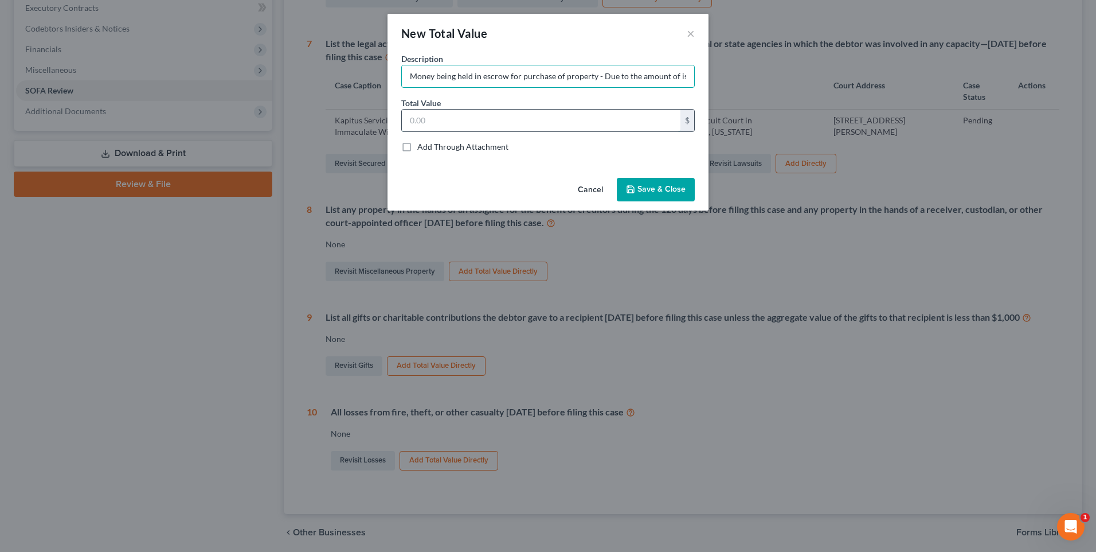
click at [509, 123] on input "text" at bounding box center [541, 121] width 279 height 22
type input "15,000"
click at [654, 188] on span "Save & Close" at bounding box center [662, 190] width 48 height 10
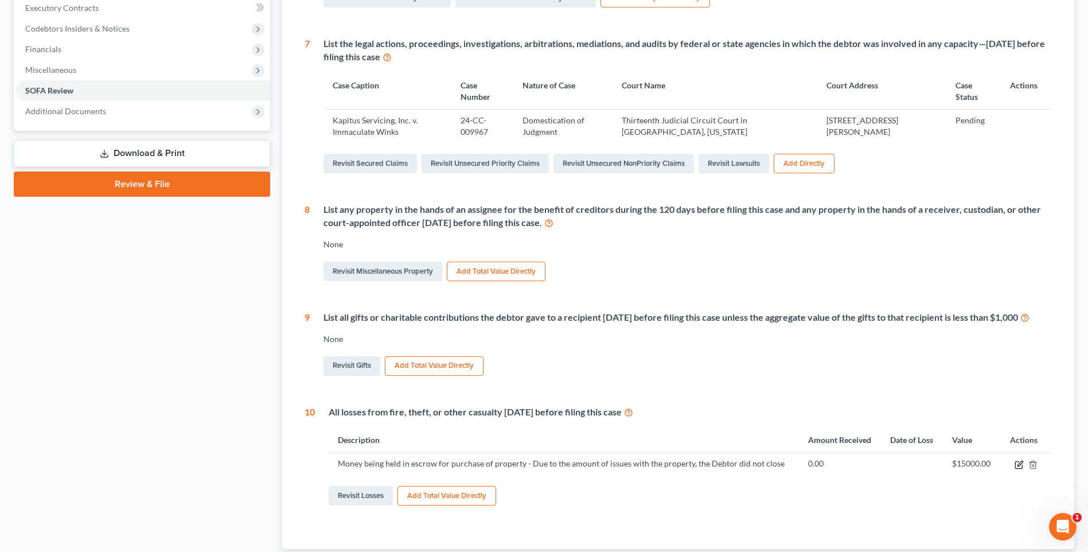
click at [1020, 469] on icon "button" at bounding box center [1018, 464] width 9 height 9
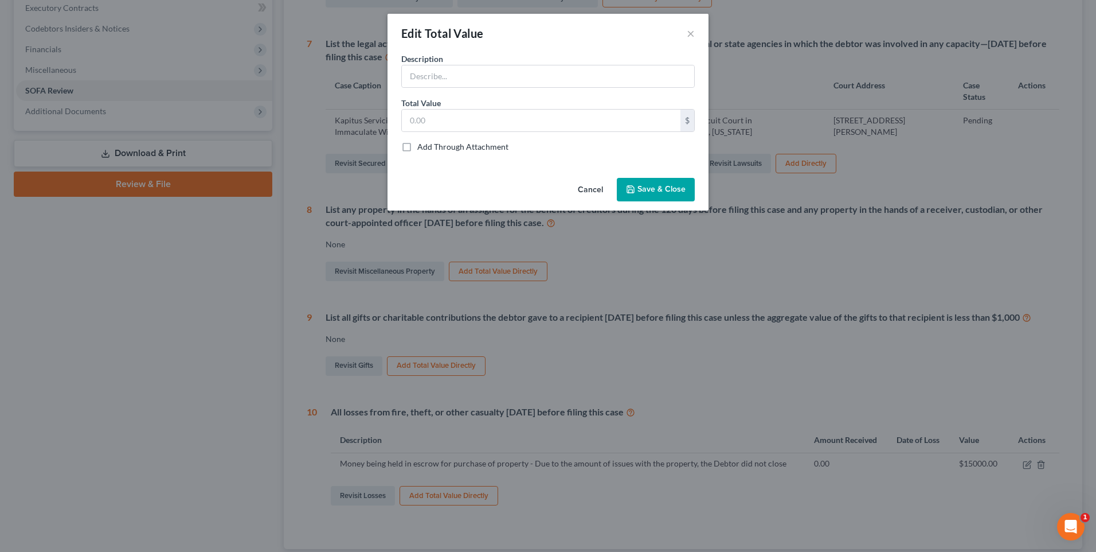
click at [591, 196] on button "Cancel" at bounding box center [591, 190] width 44 height 23
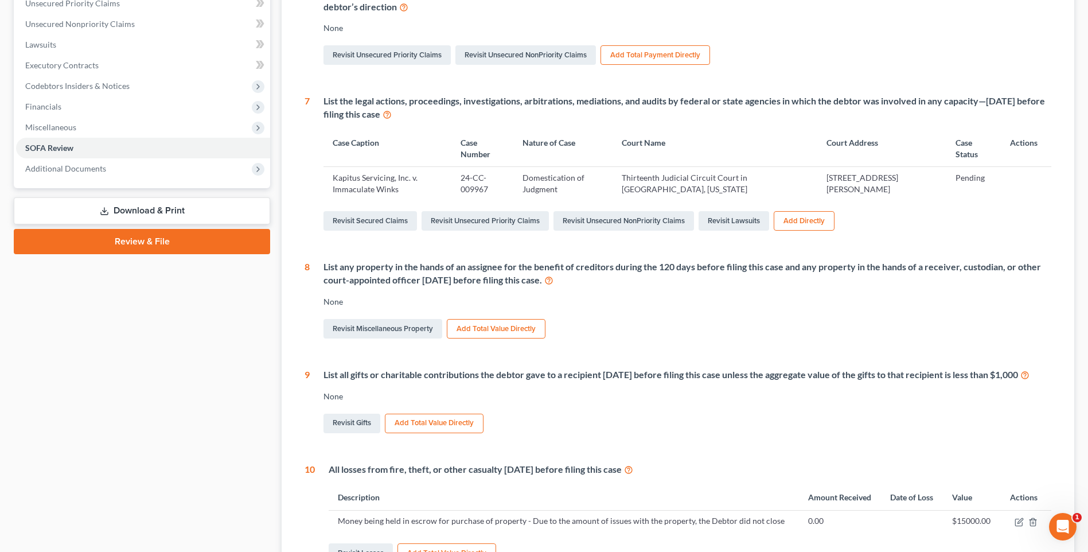
scroll to position [377, 0]
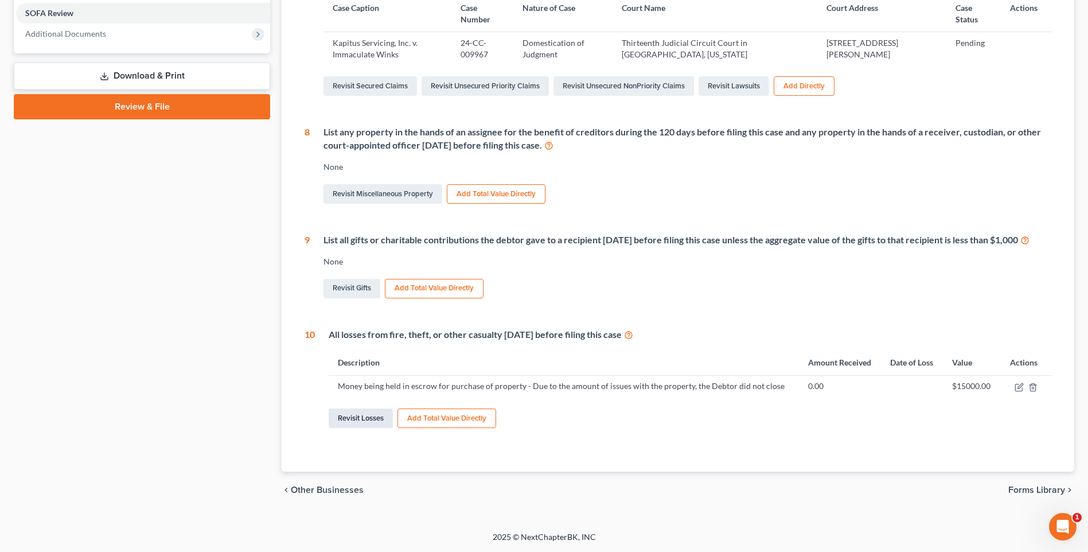
click at [366, 415] on link "Revisit Losses" at bounding box center [361, 417] width 64 height 19
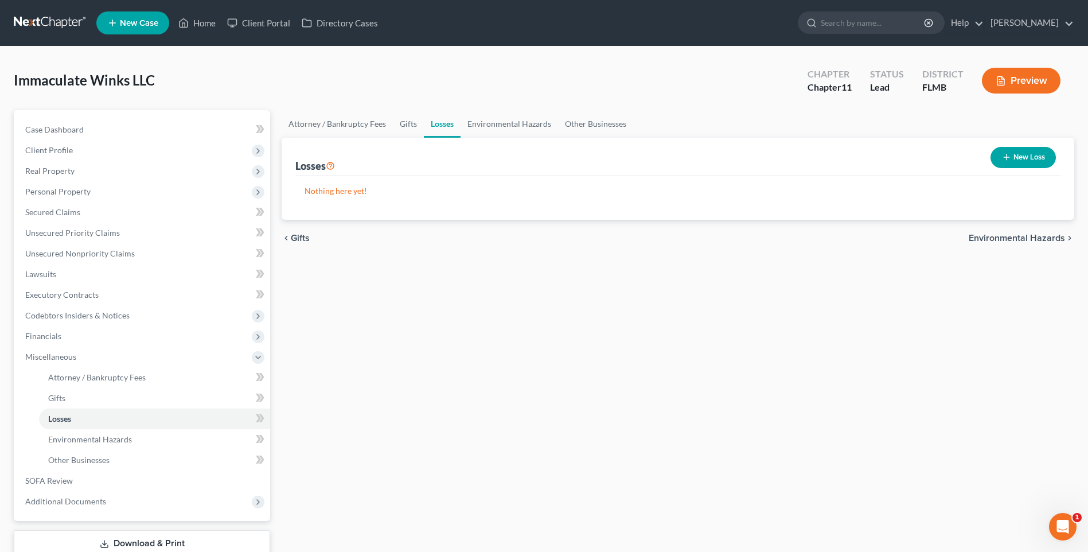
click at [1018, 160] on button "New Loss" at bounding box center [1022, 157] width 65 height 21
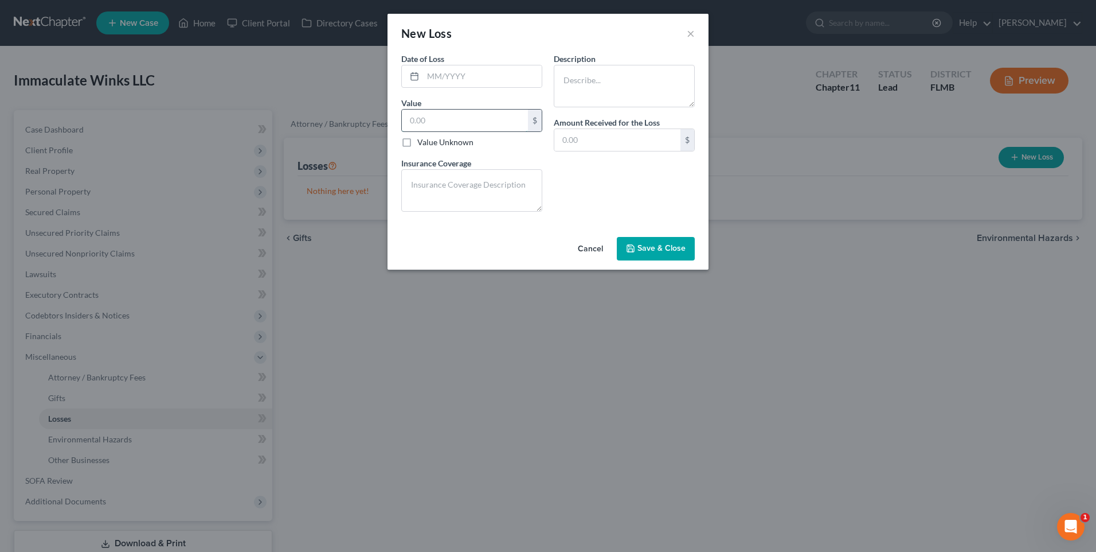
drag, startPoint x: 432, startPoint y: 116, endPoint x: 444, endPoint y: 118, distance: 12.3
click at [434, 116] on input "text" at bounding box center [465, 121] width 126 height 22
type input "15,000"
click at [458, 71] on input "text" at bounding box center [482, 76] width 119 height 22
click at [622, 76] on textarea at bounding box center [624, 86] width 141 height 42
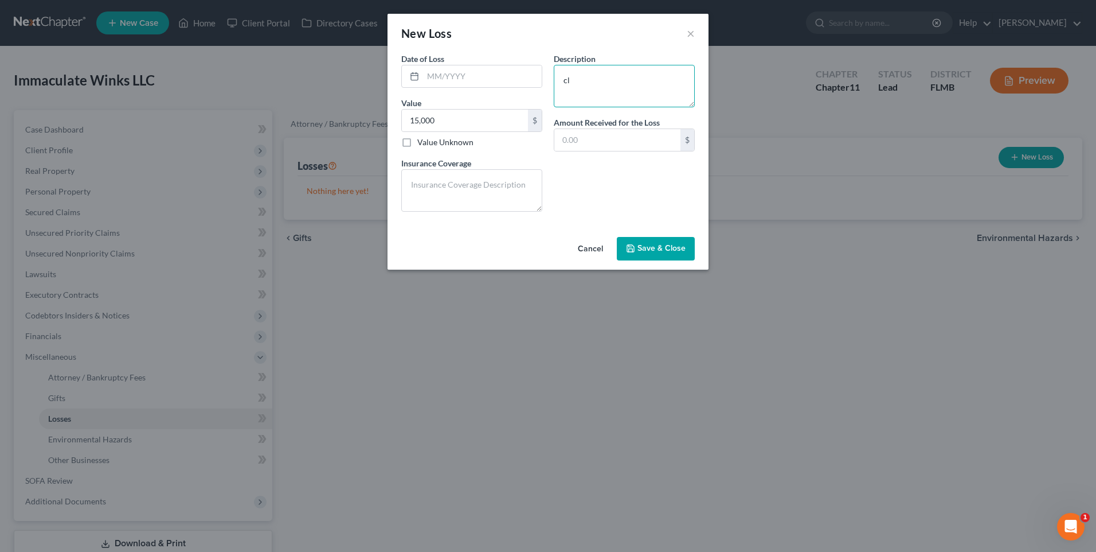
type textarea "c"
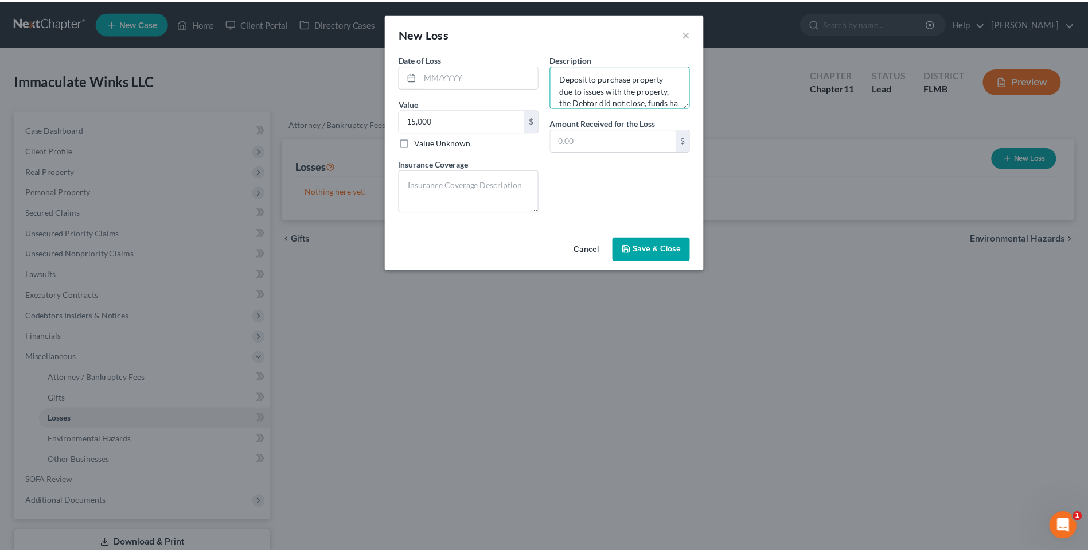
scroll to position [14, 0]
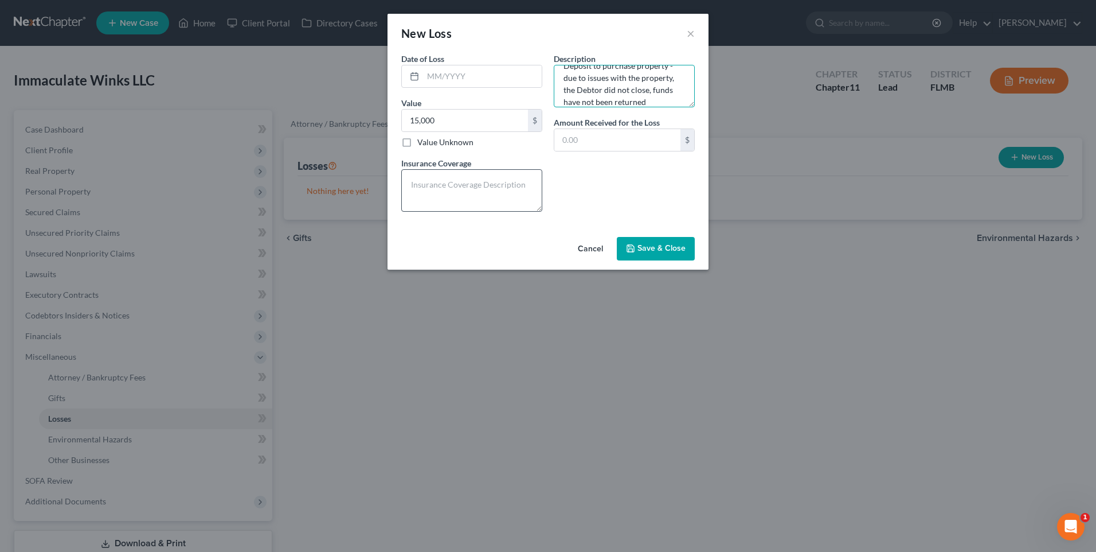
type textarea "Deposit to purchase property - due to issues with the property, the Debtor did …"
click at [467, 191] on textarea at bounding box center [471, 190] width 141 height 42
type textarea "no coverage"
click at [609, 128] on div "$" at bounding box center [624, 139] width 141 height 23
click at [654, 244] on span "Save & Close" at bounding box center [662, 249] width 48 height 10
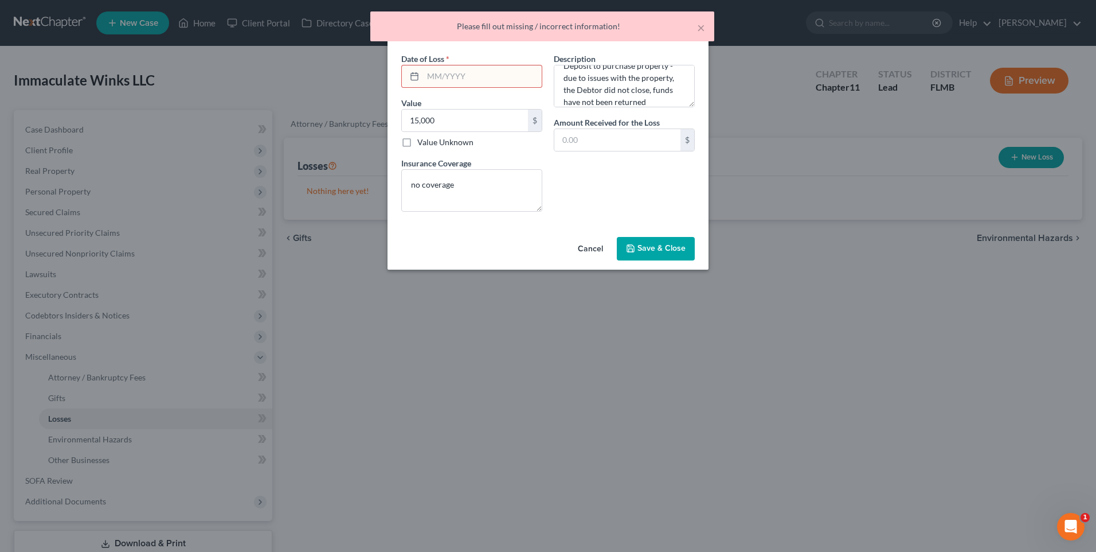
click at [452, 79] on input "text" at bounding box center [482, 76] width 119 height 22
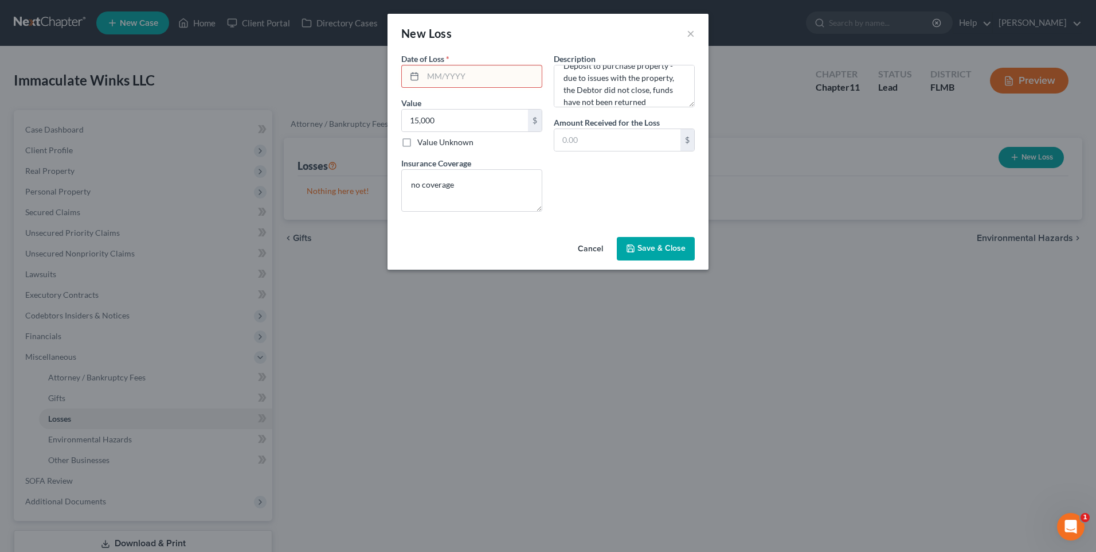
click at [590, 253] on button "Cancel" at bounding box center [591, 249] width 44 height 23
